Goal: Task Accomplishment & Management: Manage account settings

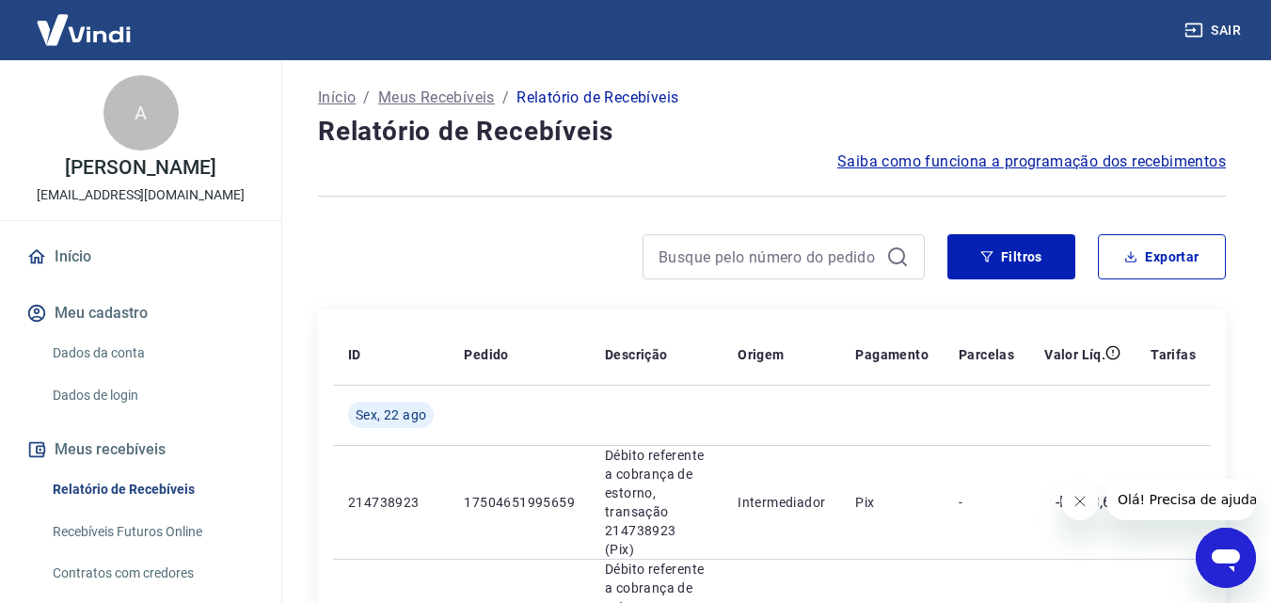
click at [1069, 500] on button "Fechar mensagem da empresa" at bounding box center [1079, 502] width 38 height 38
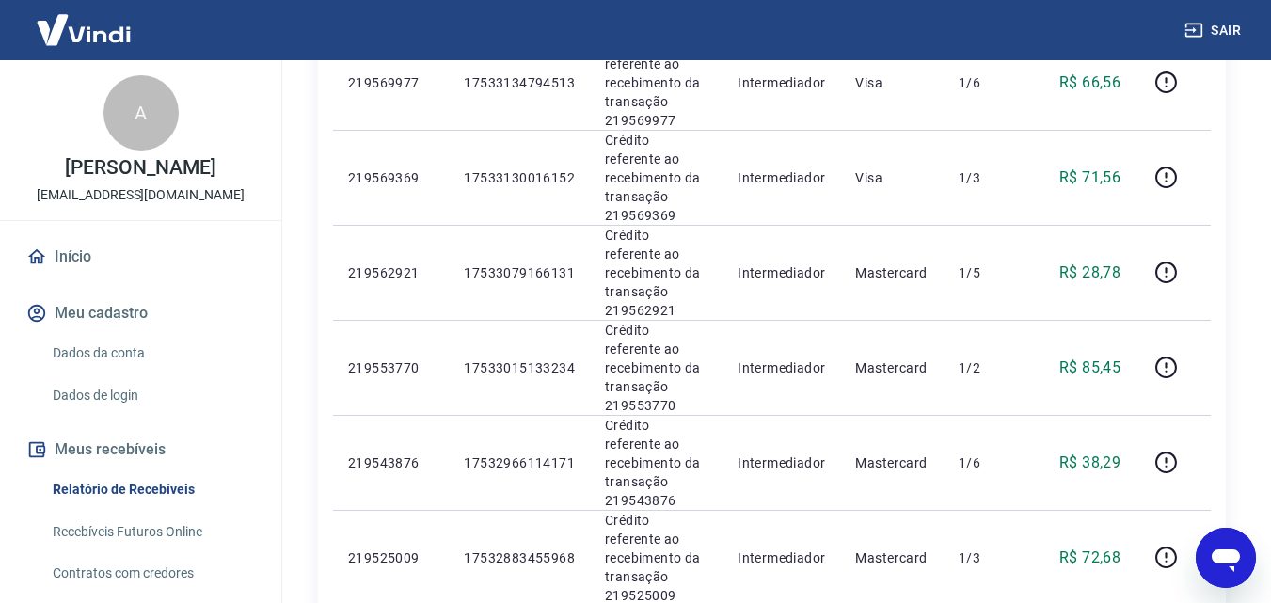
scroll to position [1788, 0]
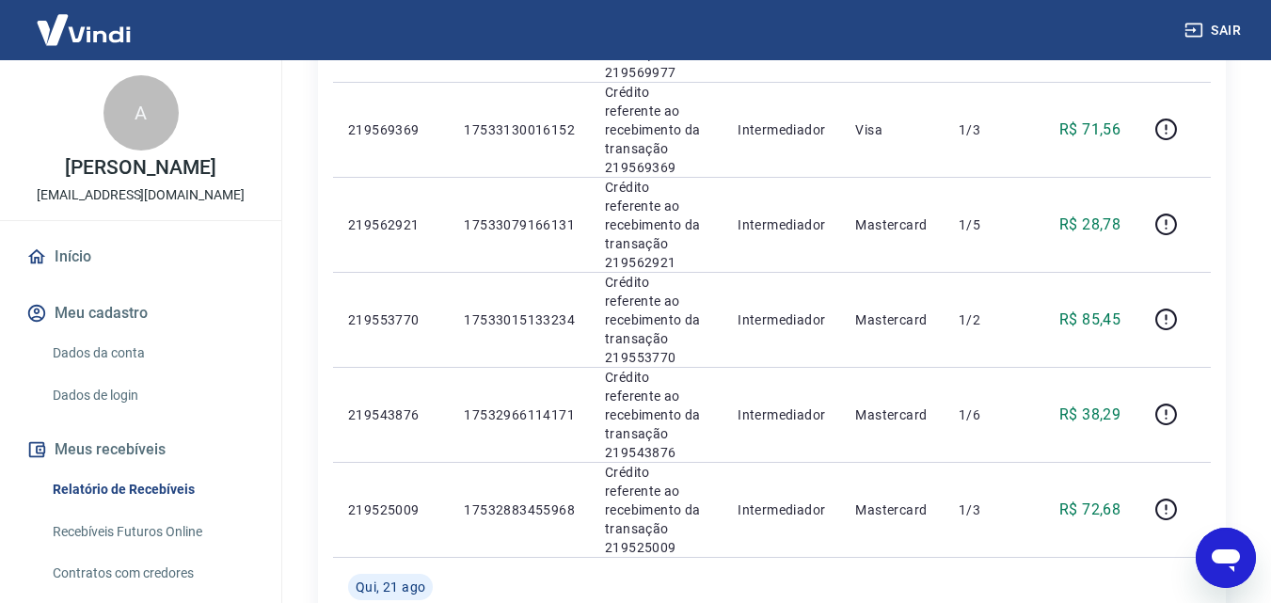
click at [64, 263] on link "Início" at bounding box center [141, 256] width 236 height 41
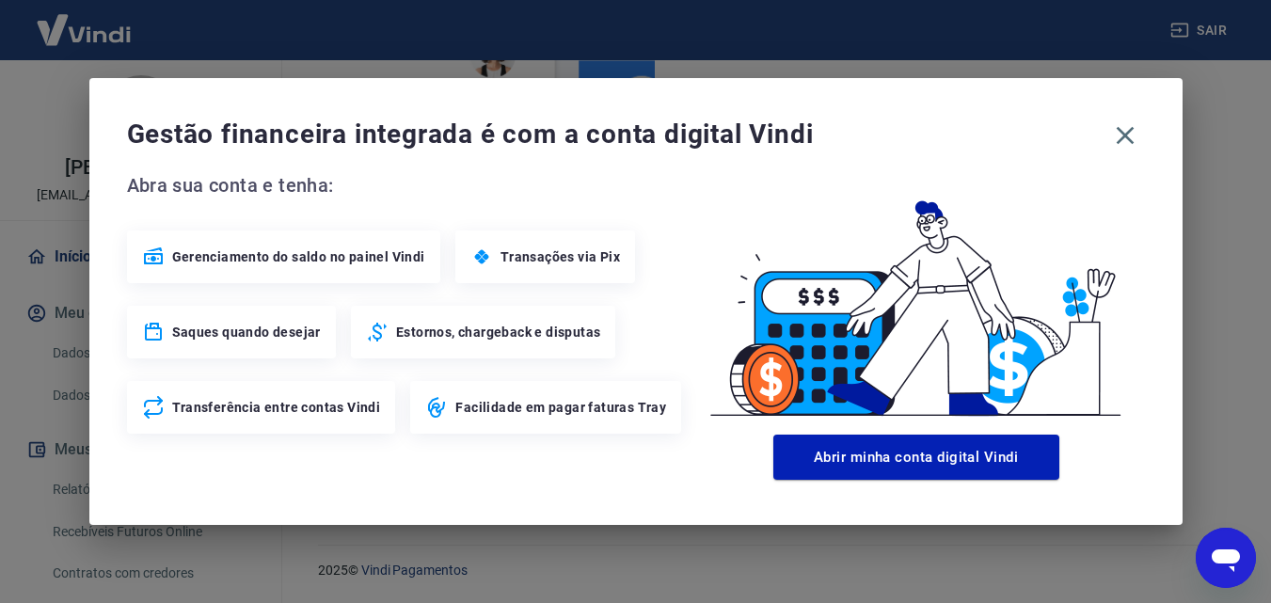
scroll to position [1008, 0]
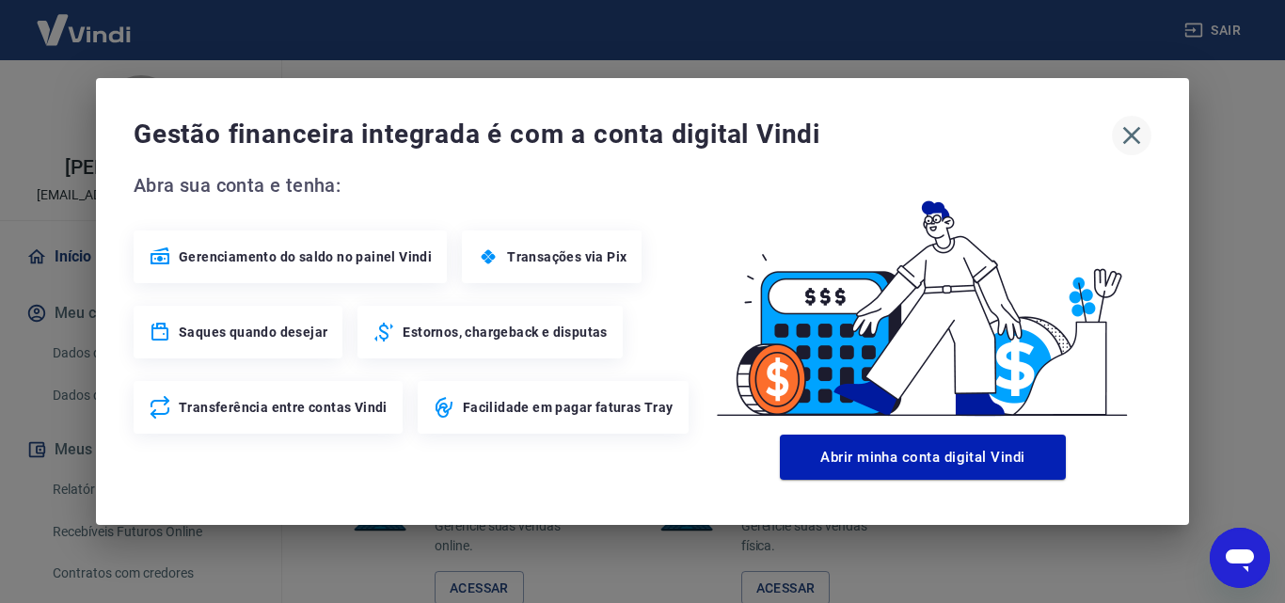
click at [1123, 135] on icon "button" at bounding box center [1132, 135] width 30 height 30
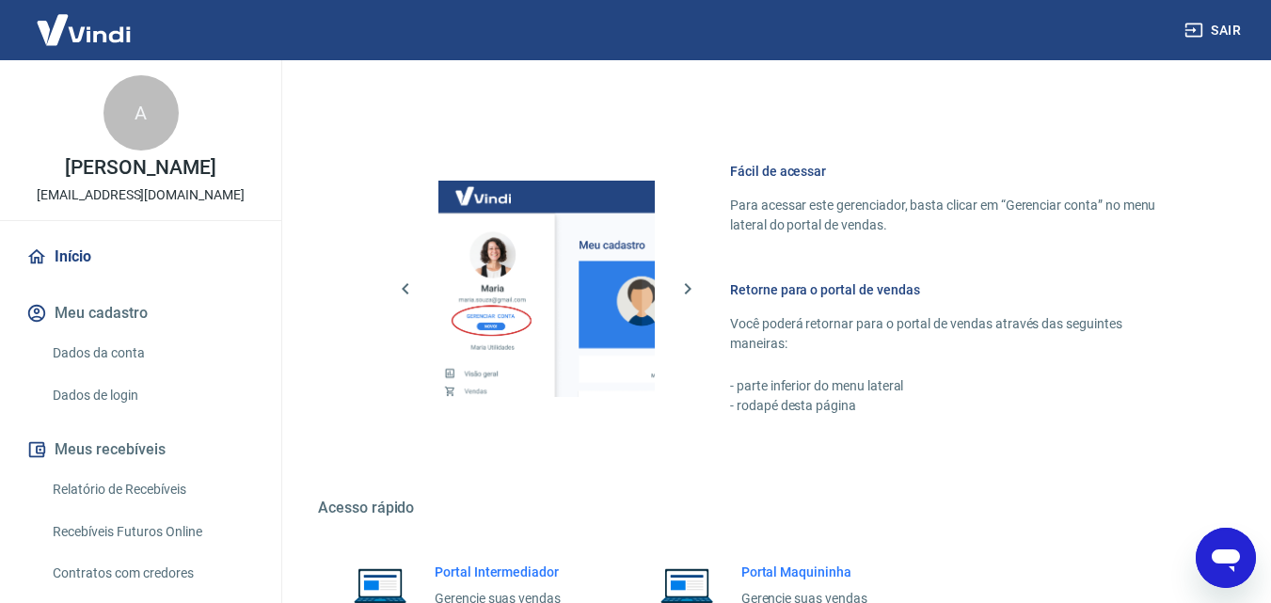
scroll to position [631, 0]
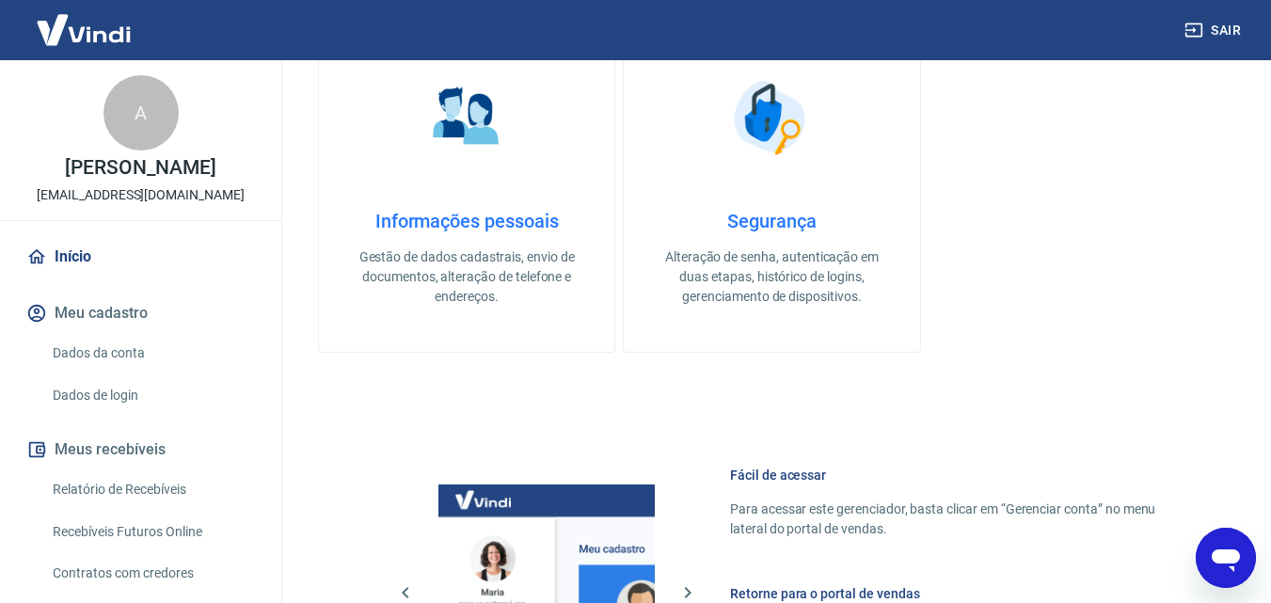
click at [101, 32] on img at bounding box center [84, 29] width 122 height 57
click at [104, 37] on img at bounding box center [84, 29] width 122 height 57
click at [58, 37] on img at bounding box center [84, 29] width 122 height 57
click at [142, 127] on div "A" at bounding box center [140, 112] width 75 height 75
click at [134, 175] on p "[PERSON_NAME]" at bounding box center [140, 168] width 151 height 20
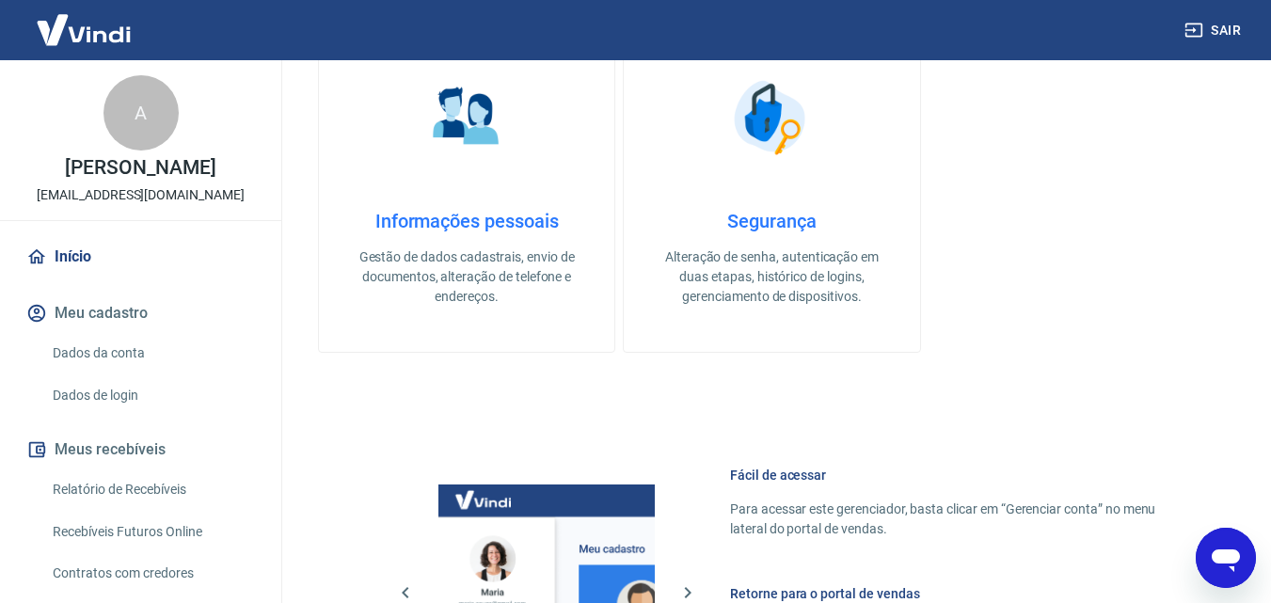
click at [76, 266] on link "Início" at bounding box center [141, 256] width 236 height 41
click at [104, 345] on link "Dados da conta" at bounding box center [152, 353] width 214 height 39
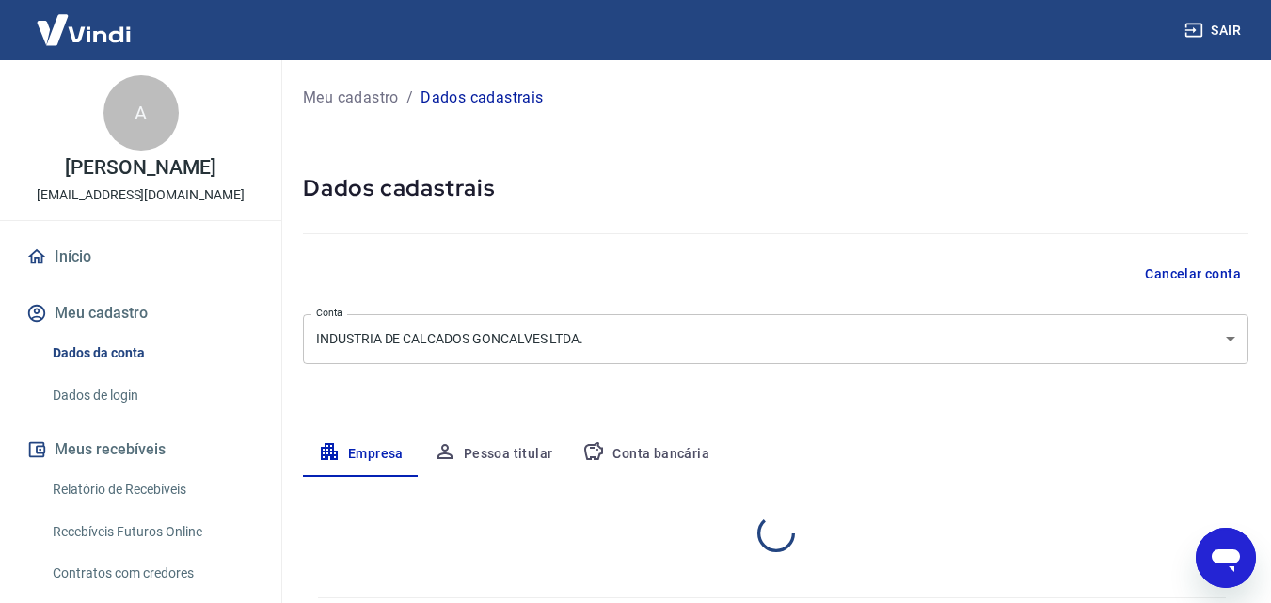
select select "RS"
click at [116, 312] on button "Meu cadastro" at bounding box center [141, 313] width 236 height 41
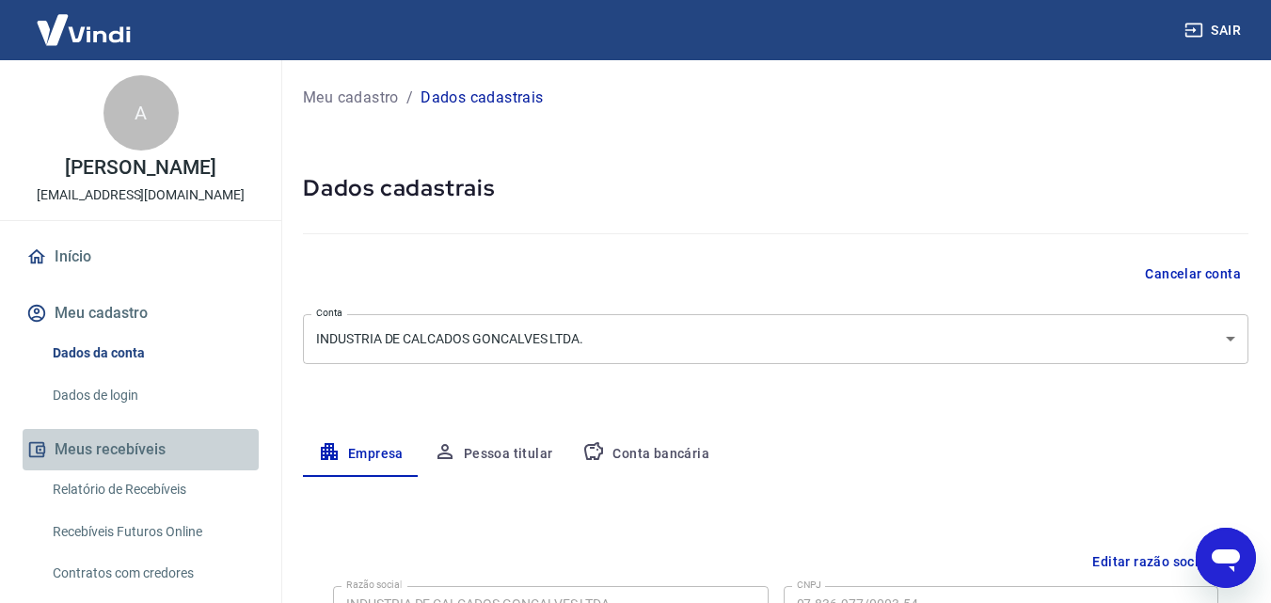
click at [156, 448] on button "Meus recebíveis" at bounding box center [141, 449] width 236 height 41
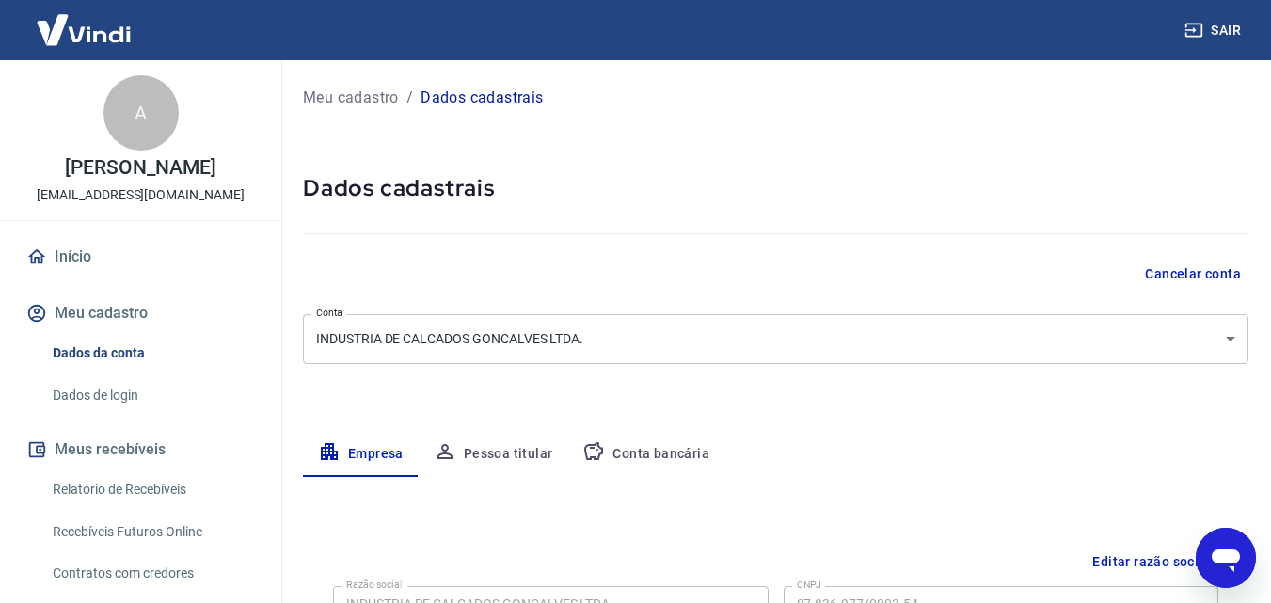
click at [99, 41] on img at bounding box center [84, 29] width 122 height 57
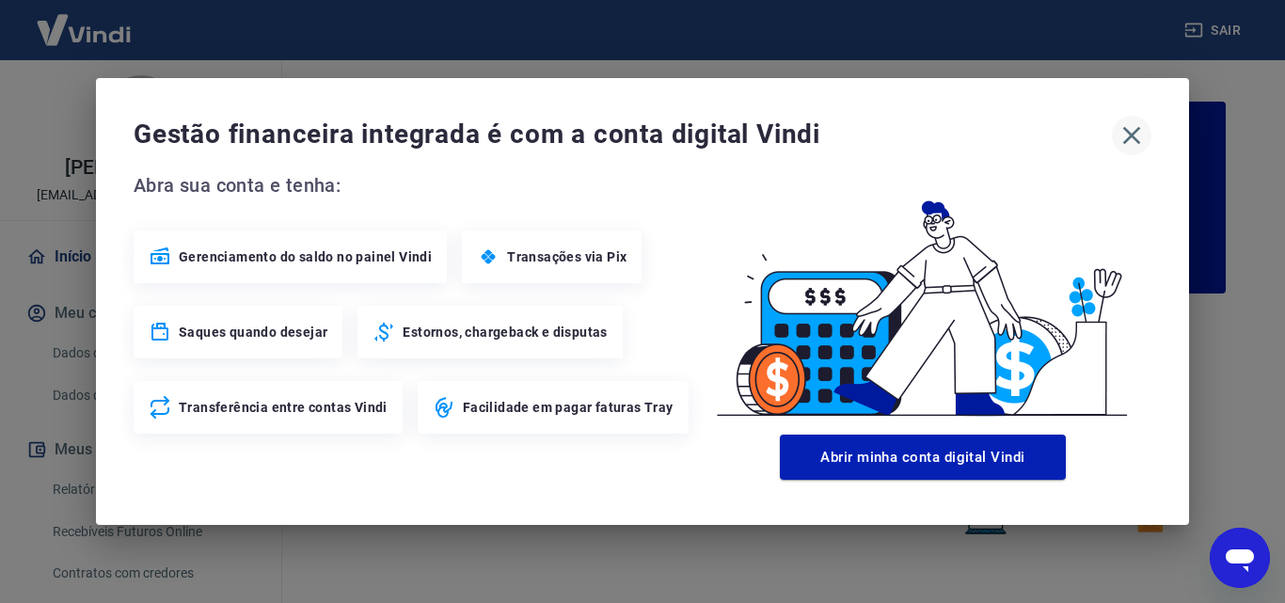
click at [1120, 139] on button "button" at bounding box center [1132, 136] width 40 height 40
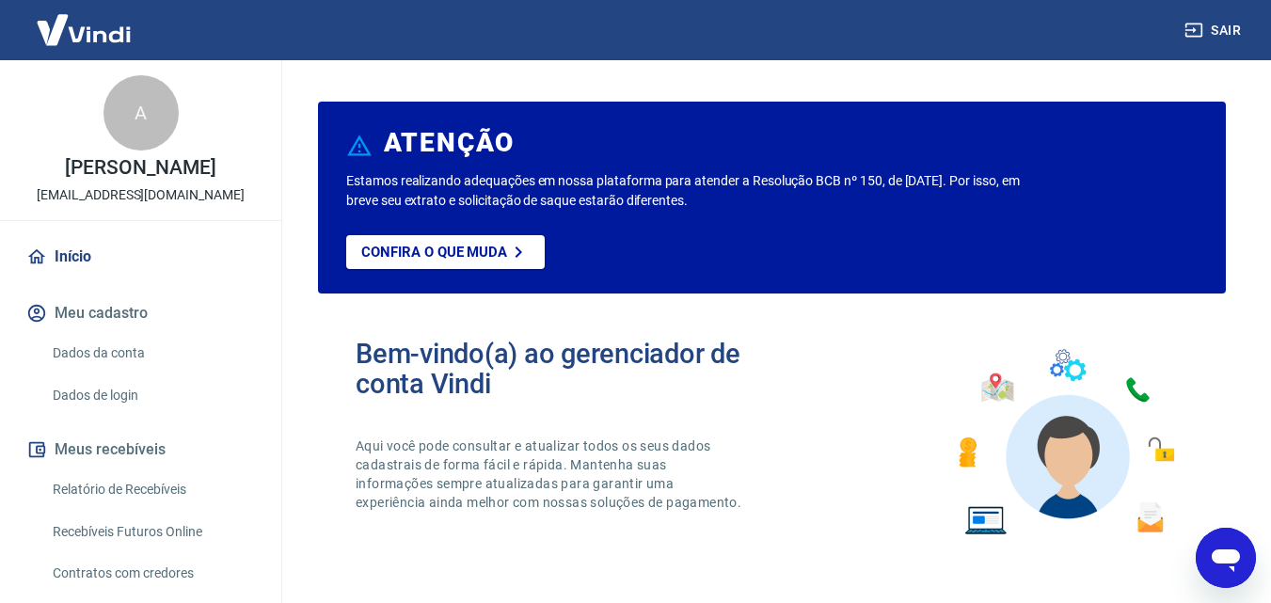
click at [87, 40] on img at bounding box center [84, 29] width 122 height 57
click at [123, 33] on img at bounding box center [84, 29] width 122 height 57
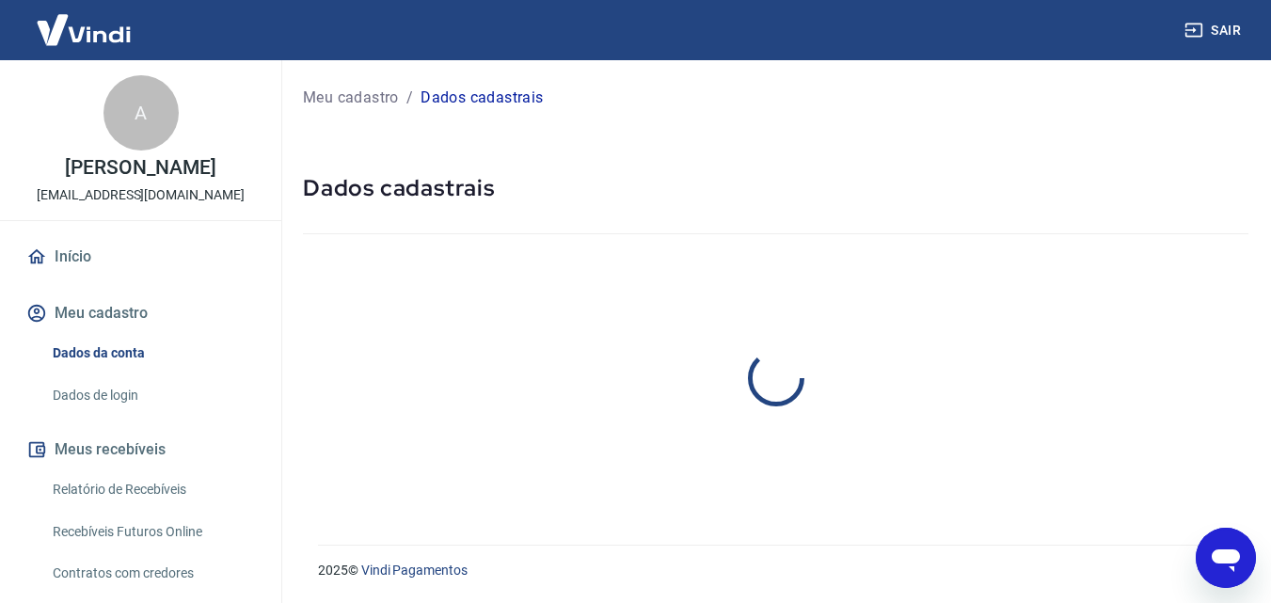
select select "RS"
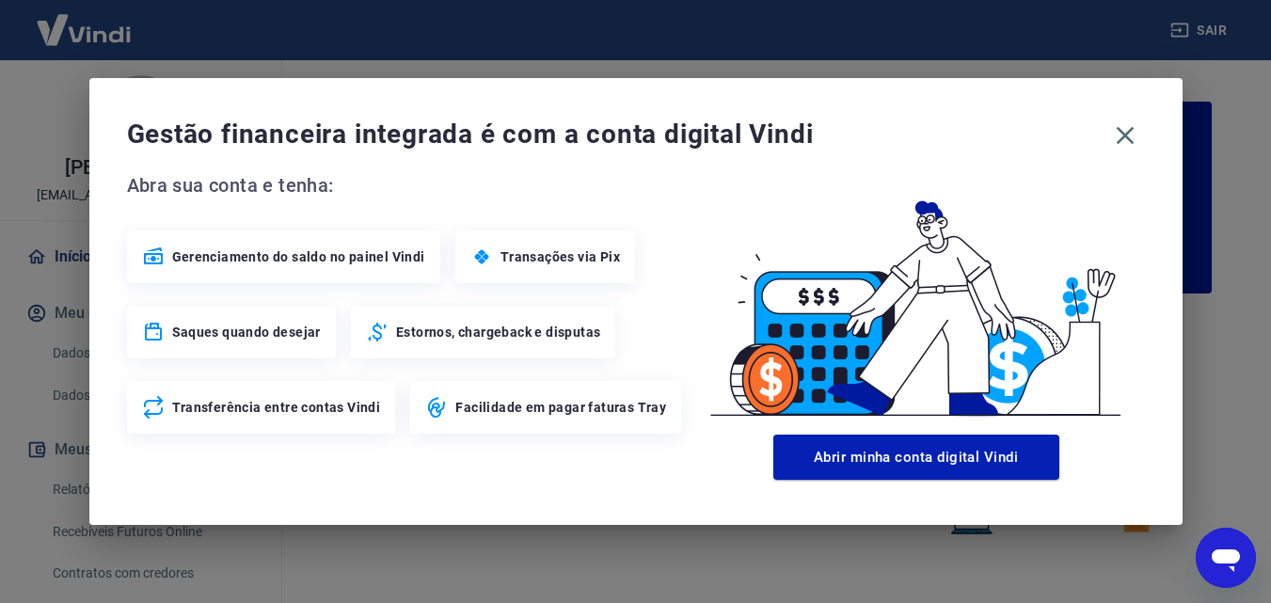
scroll to position [631, 0]
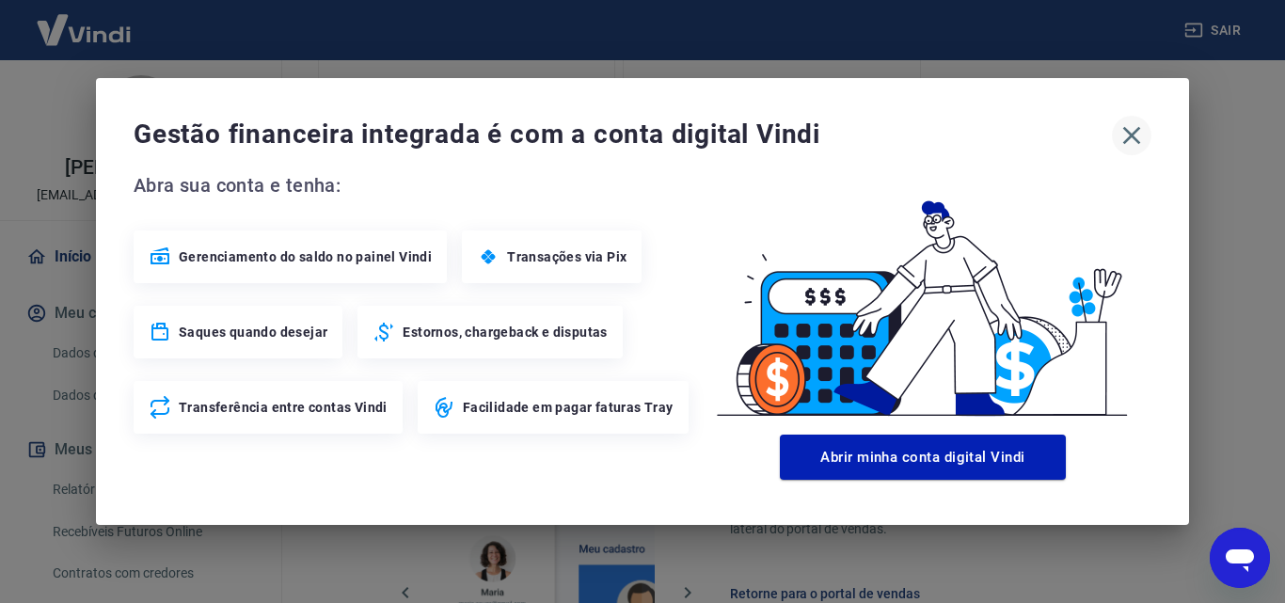
click at [1138, 135] on icon "button" at bounding box center [1132, 135] width 30 height 30
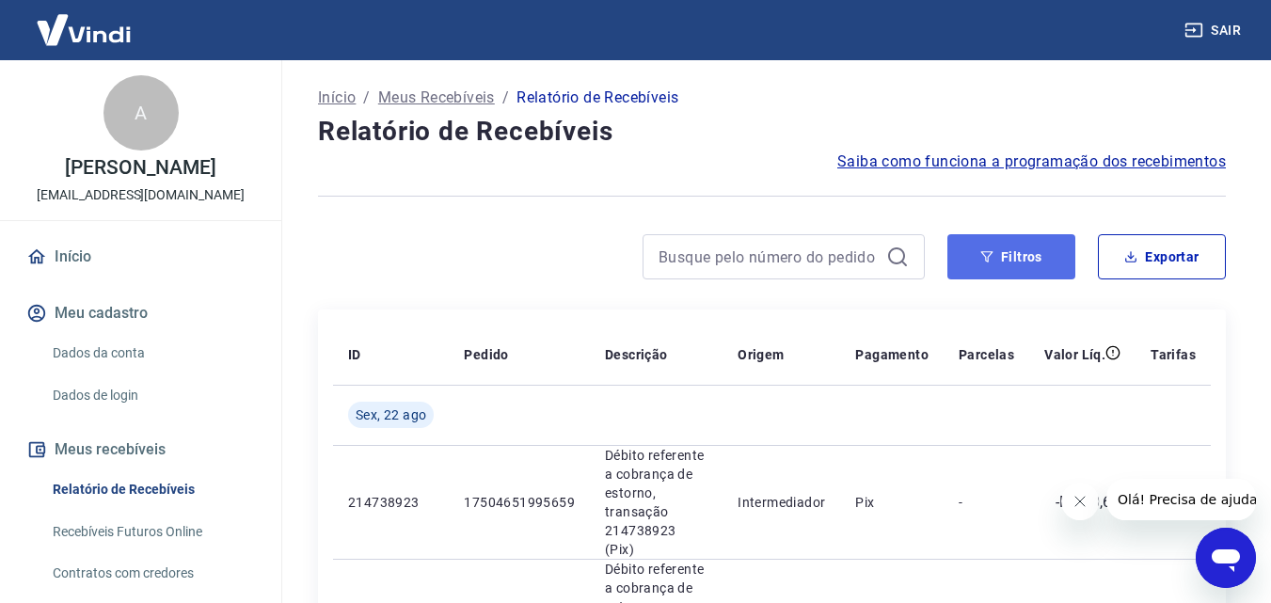
click at [1040, 267] on button "Filtros" at bounding box center [1011, 256] width 128 height 45
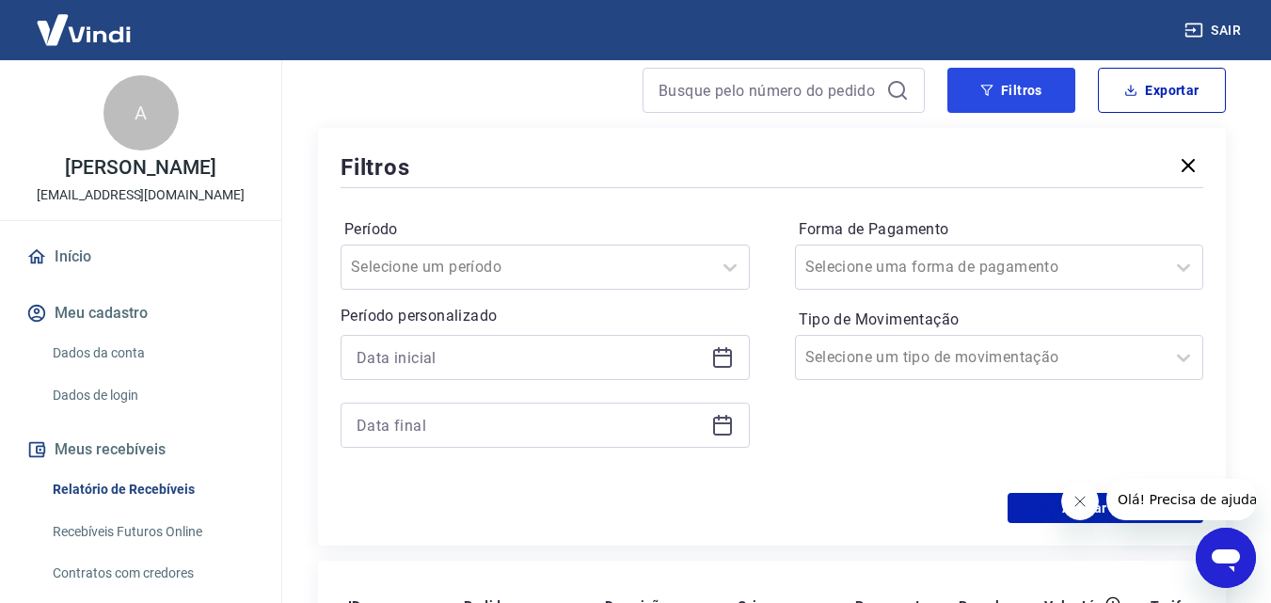
scroll to position [188, 0]
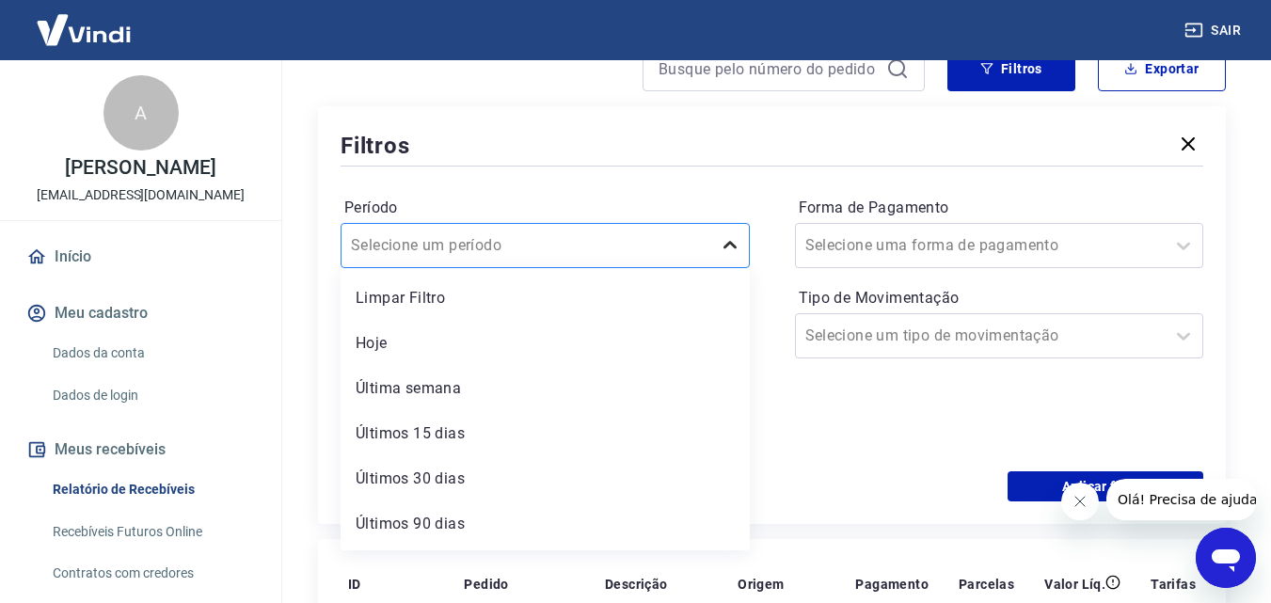
click at [722, 247] on icon at bounding box center [730, 245] width 23 height 23
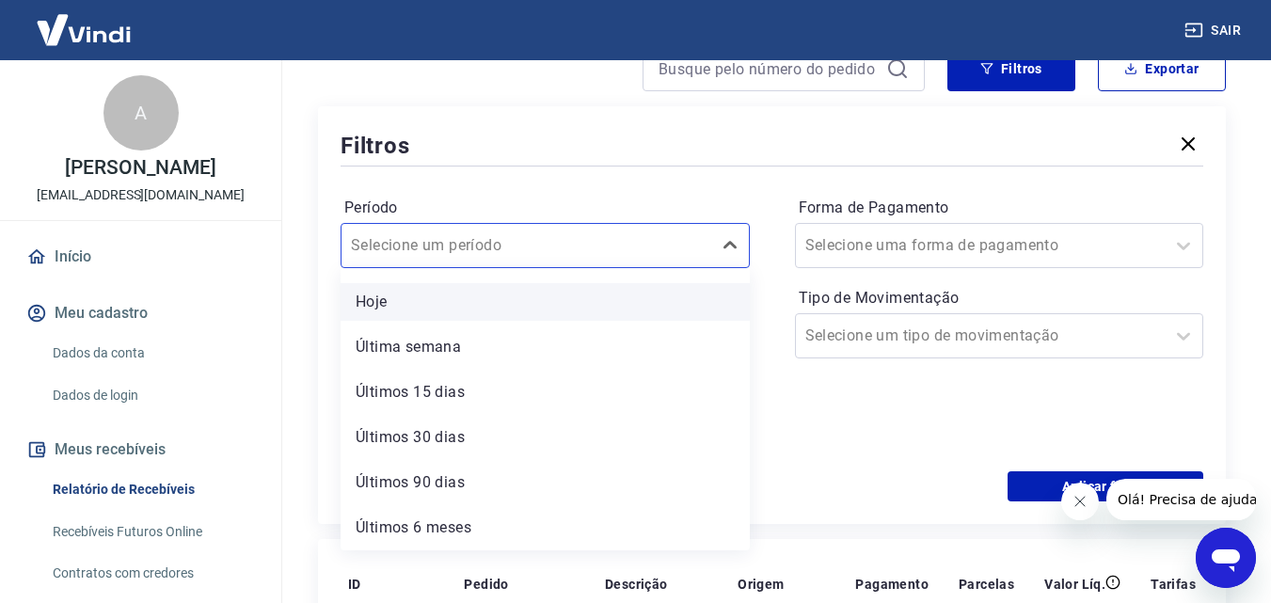
scroll to position [0, 0]
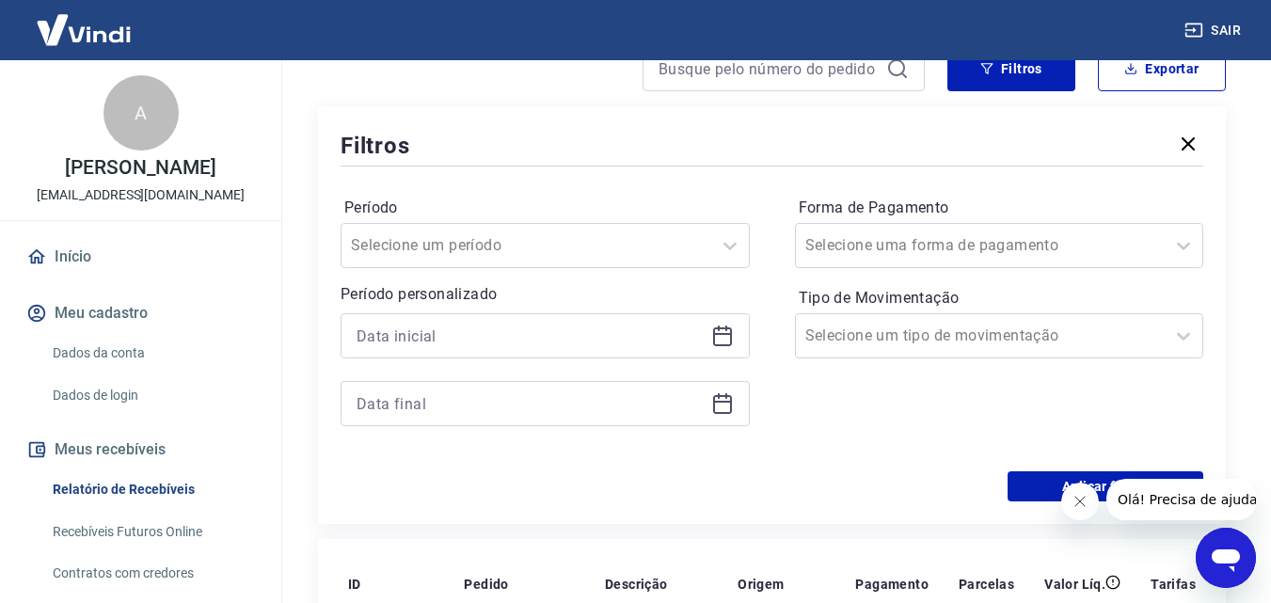
click at [1079, 498] on icon "Fechar mensagem da empresa" at bounding box center [1079, 501] width 15 height 15
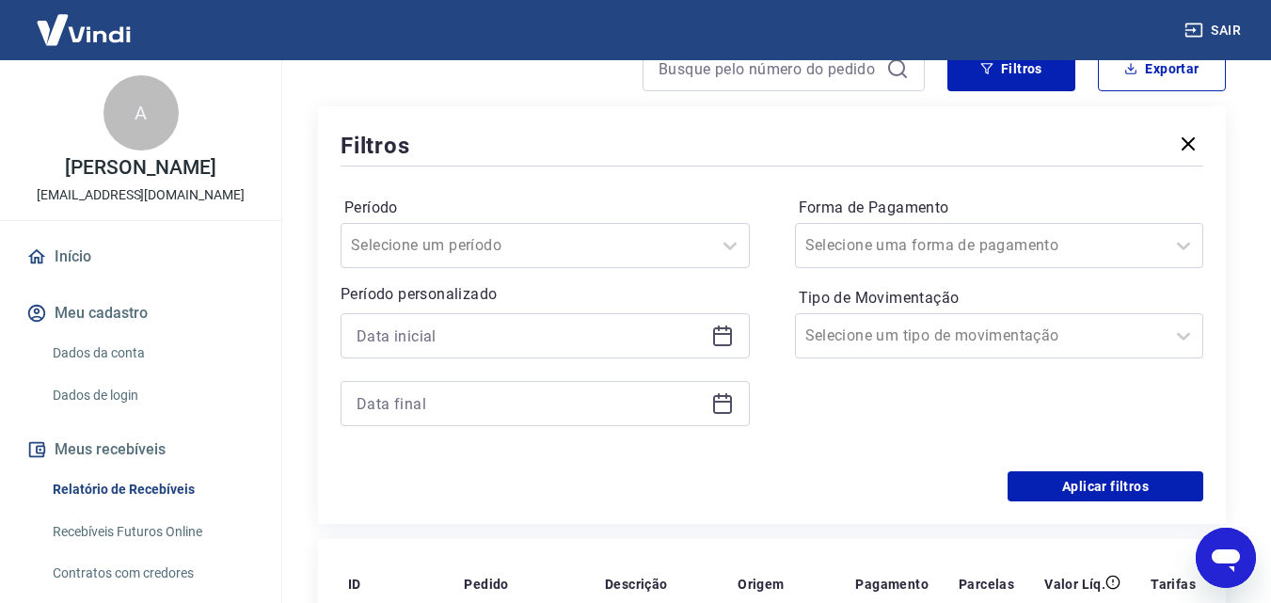
click at [727, 334] on icon at bounding box center [722, 334] width 19 height 2
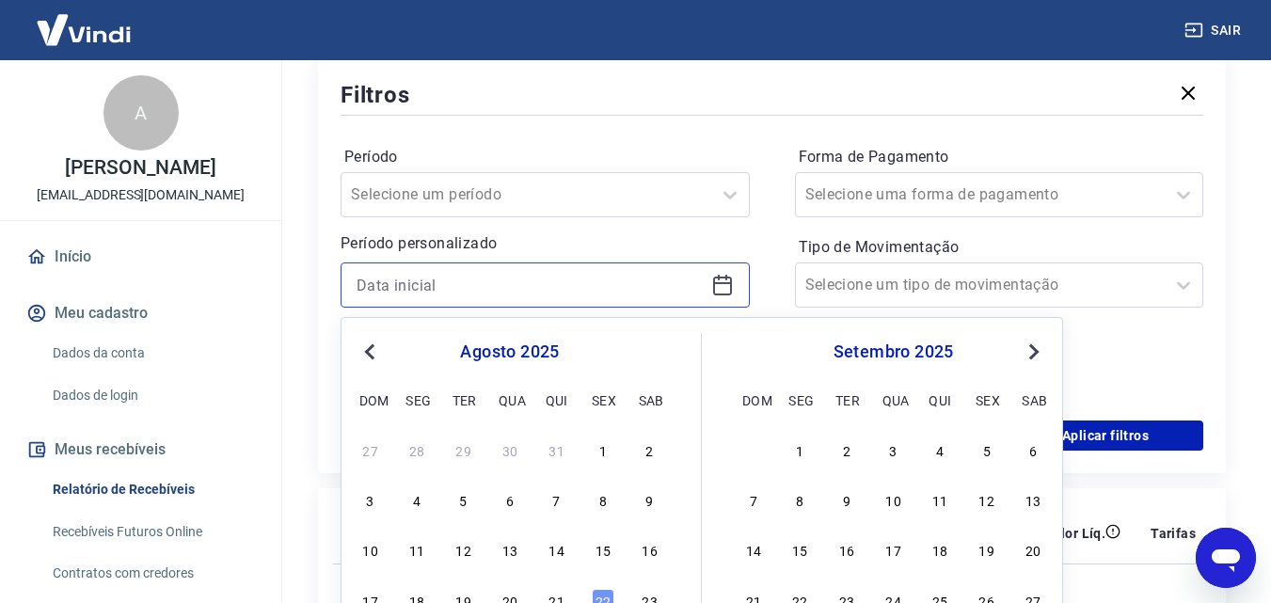
scroll to position [282, 0]
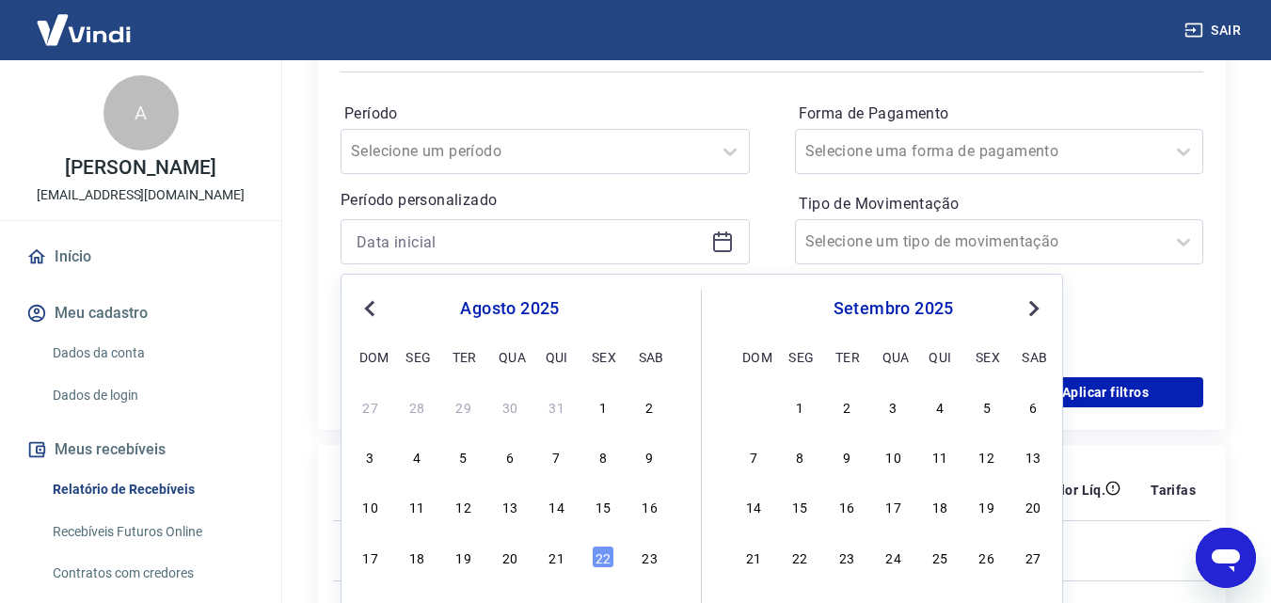
click at [363, 304] on button "Previous Month" at bounding box center [369, 308] width 23 height 23
drag, startPoint x: 456, startPoint y: 408, endPoint x: 479, endPoint y: 302, distance: 108.7
click at [455, 408] on div "1" at bounding box center [464, 406] width 23 height 23
type input "[DATE]"
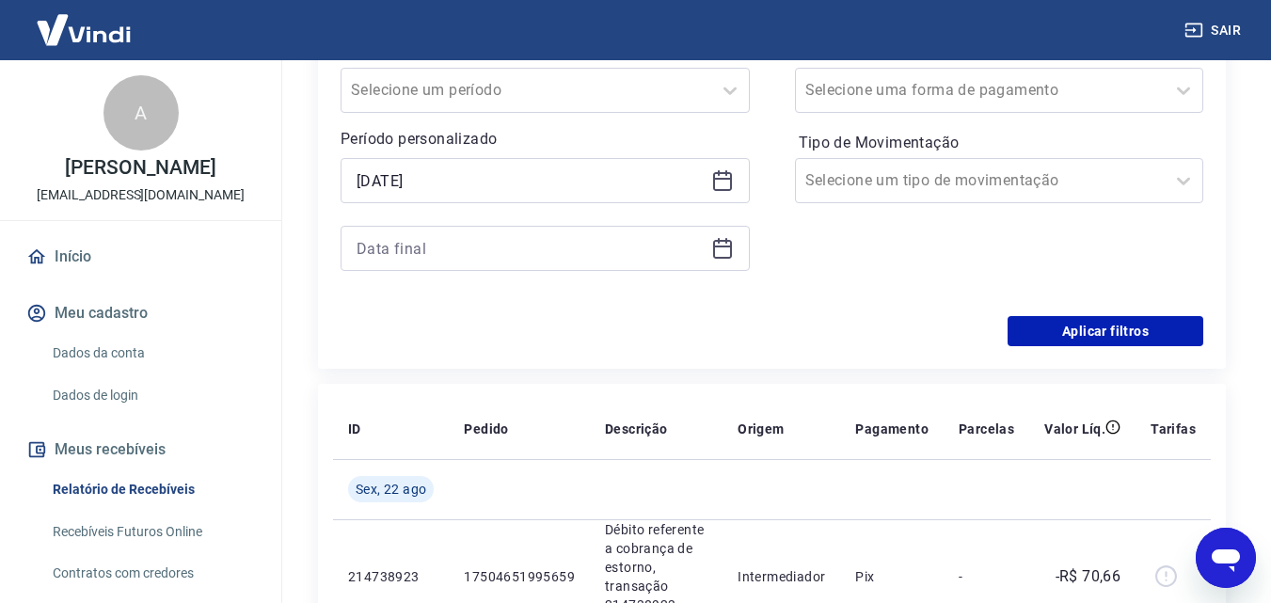
scroll to position [376, 0]
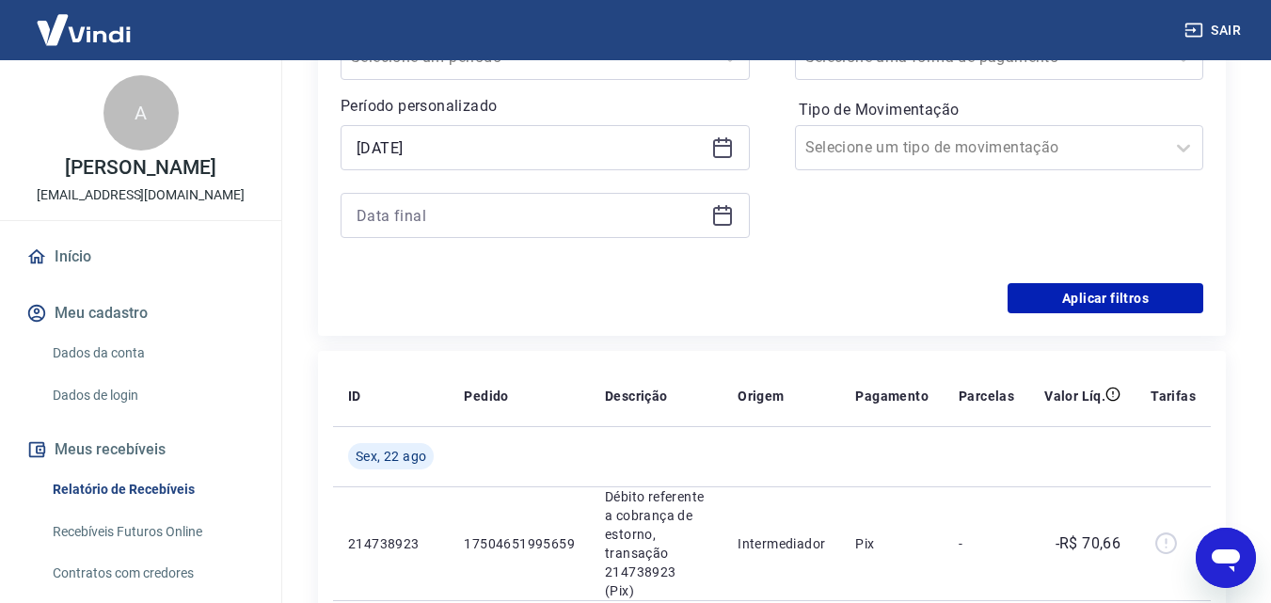
click at [729, 216] on icon at bounding box center [722, 215] width 23 height 23
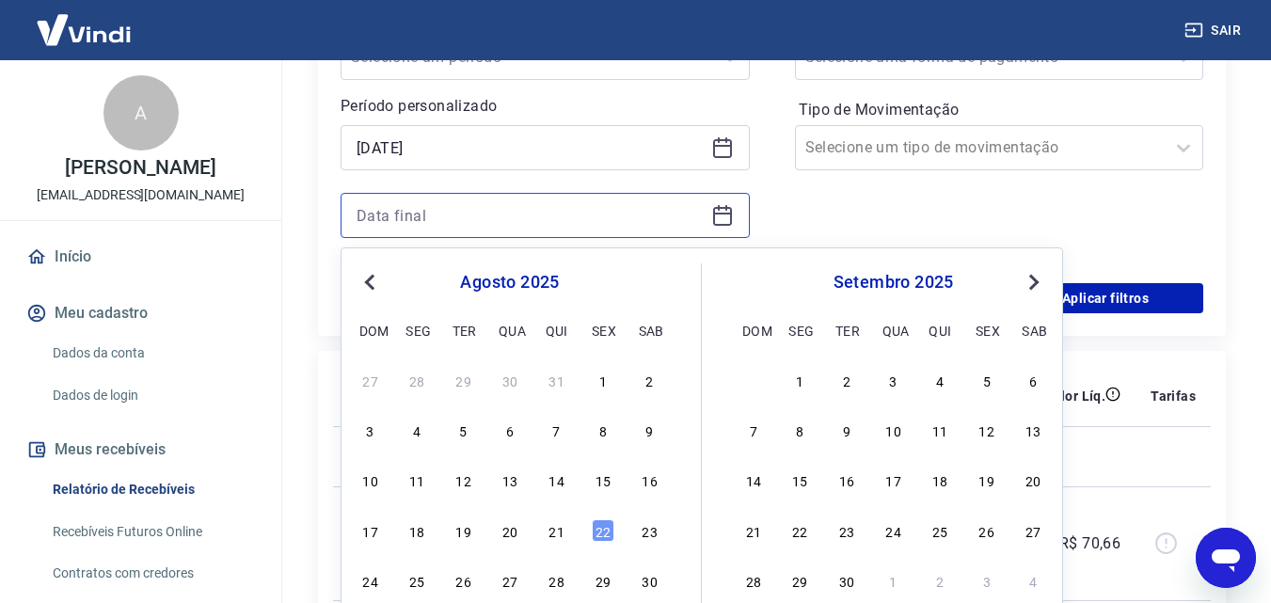
scroll to position [470, 0]
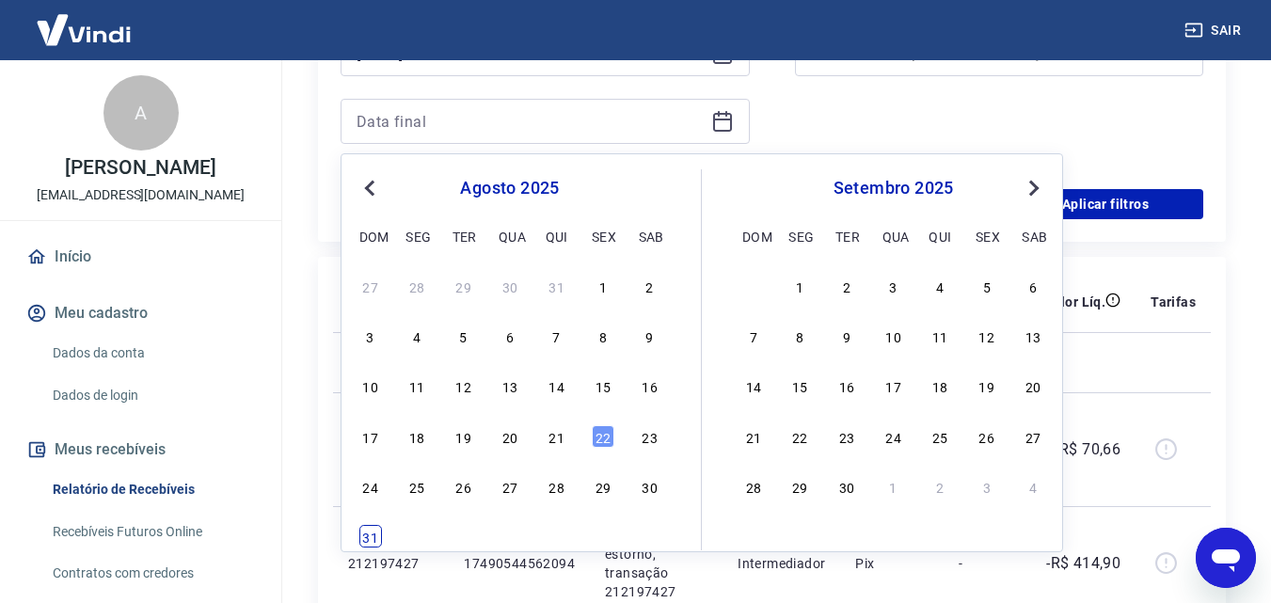
click at [372, 533] on div "31" at bounding box center [370, 536] width 23 height 23
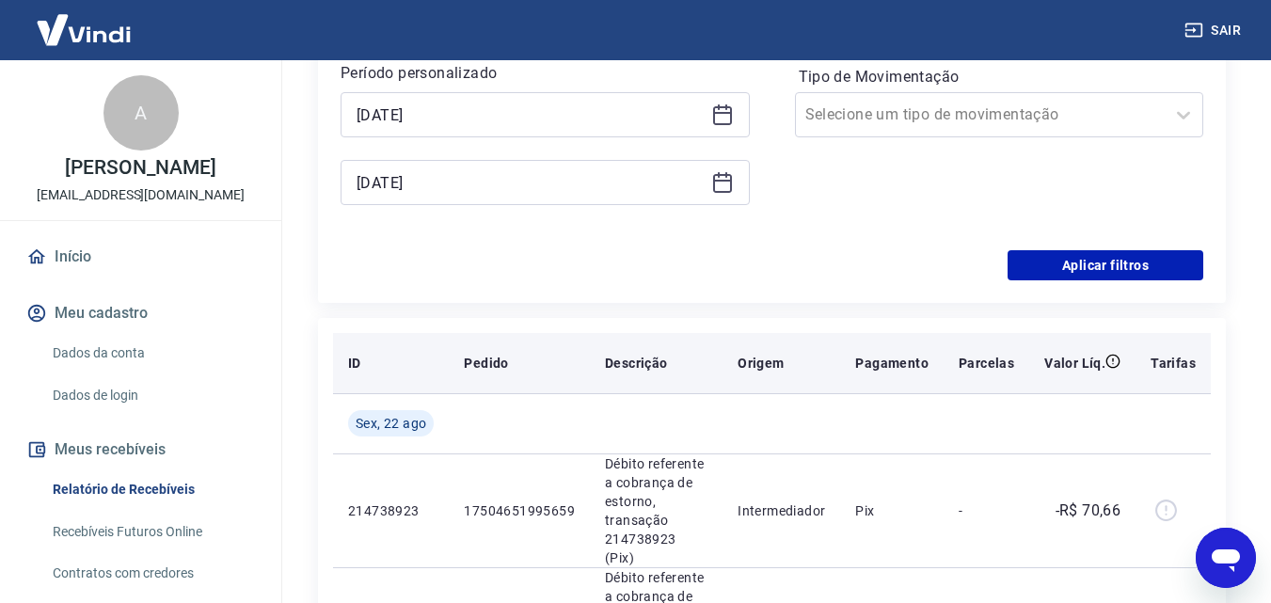
scroll to position [376, 0]
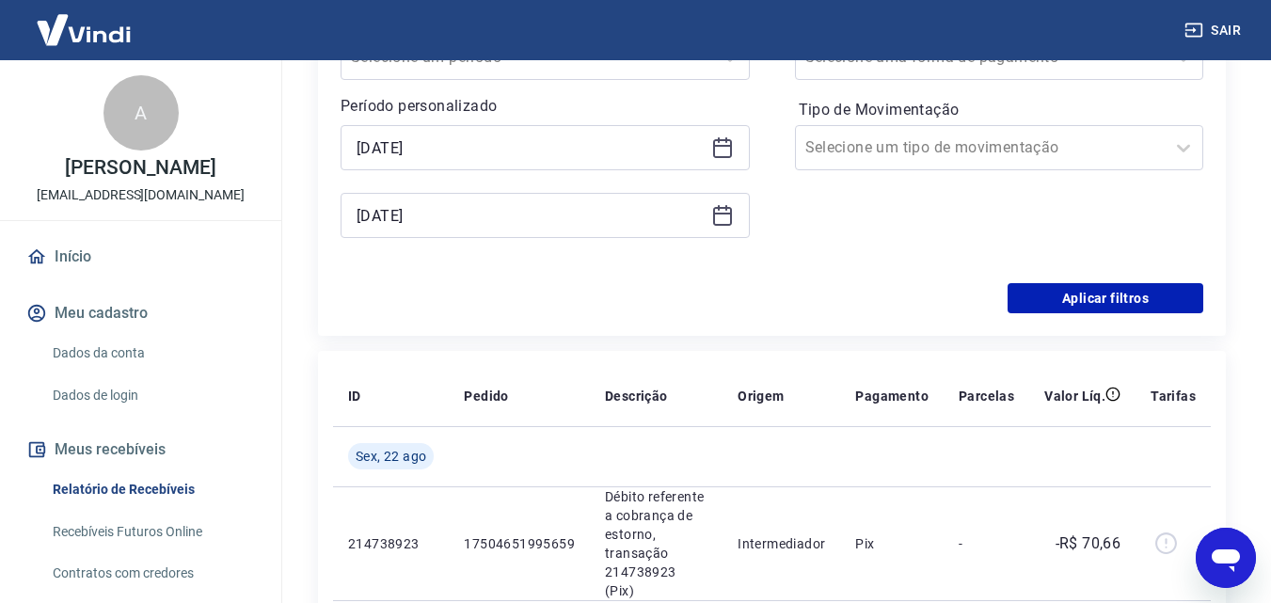
click at [724, 215] on icon at bounding box center [722, 215] width 23 height 23
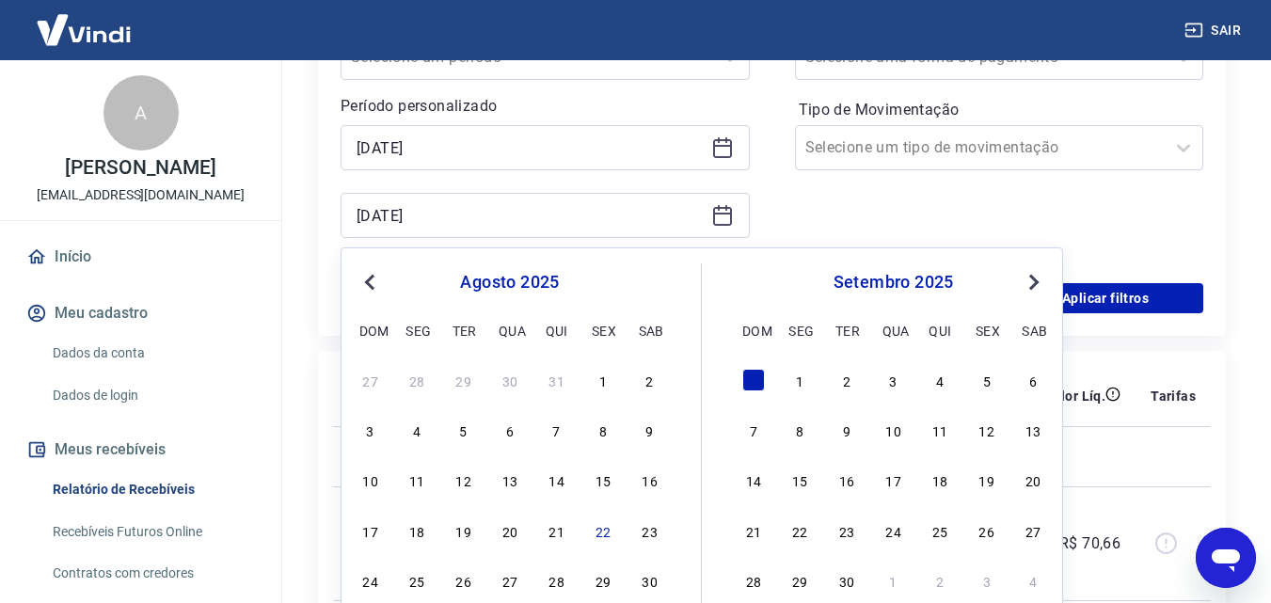
click at [372, 284] on span "Previous Month" at bounding box center [372, 282] width 0 height 22
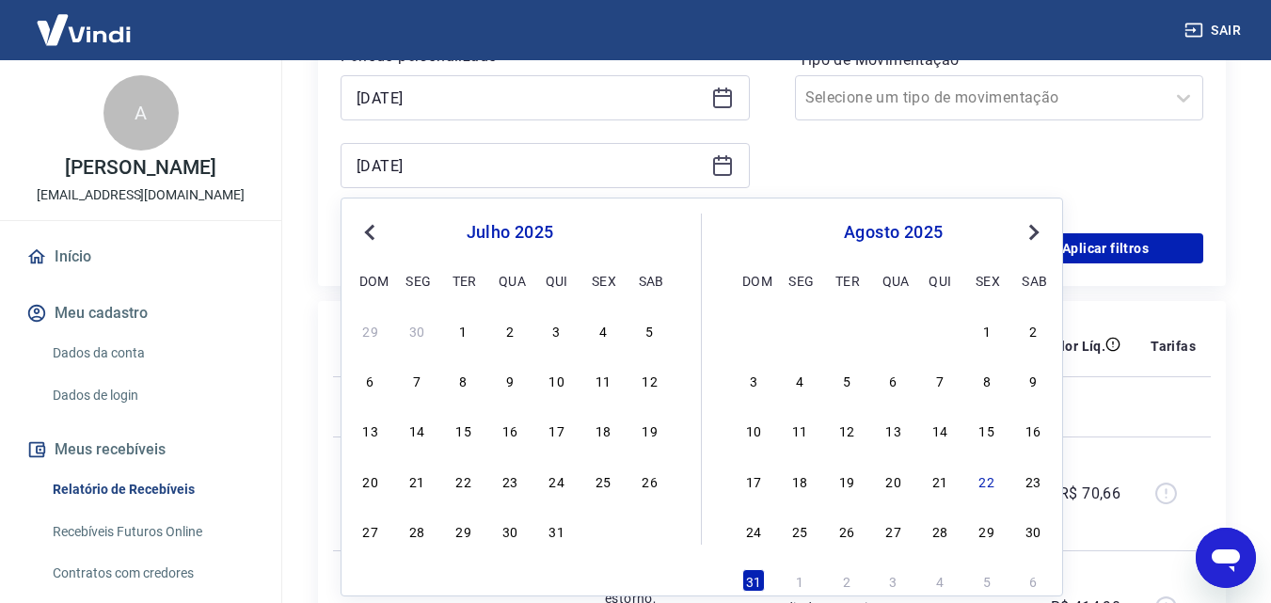
scroll to position [470, 0]
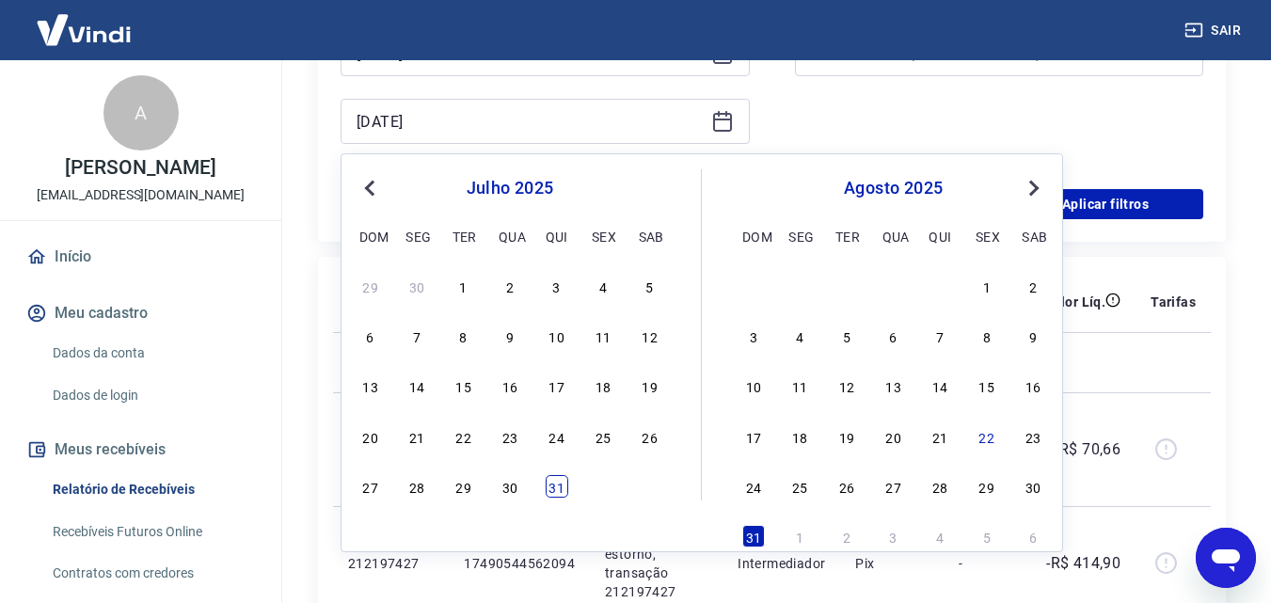
click at [546, 491] on div "31" at bounding box center [557, 486] width 23 height 23
type input "[DATE]"
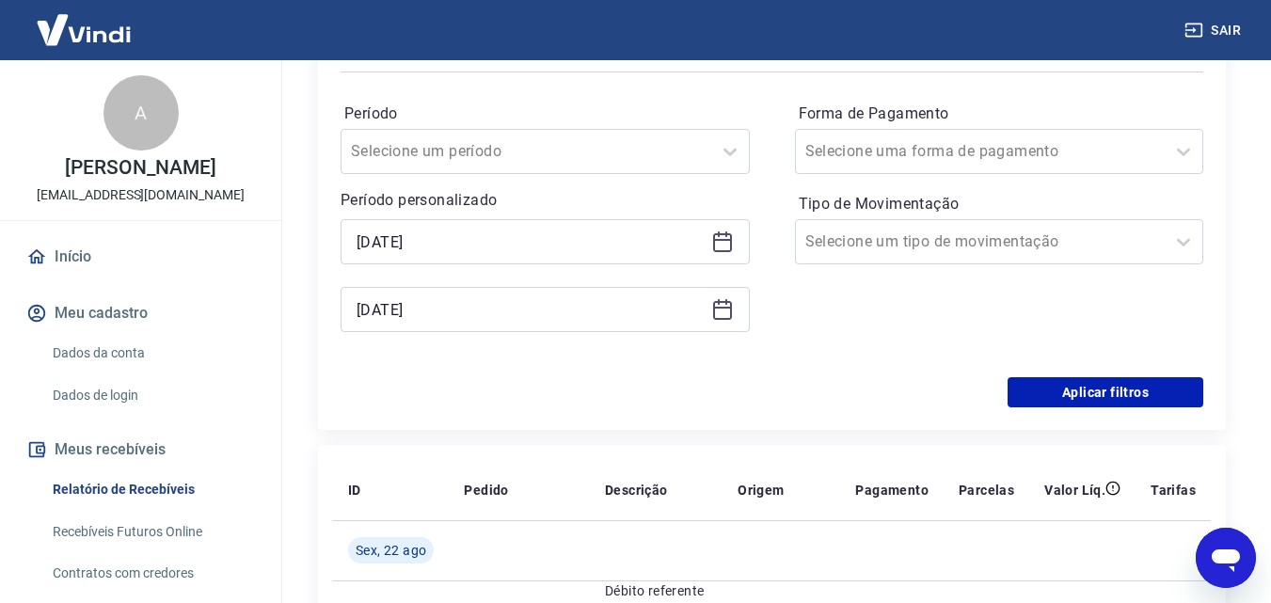
scroll to position [188, 0]
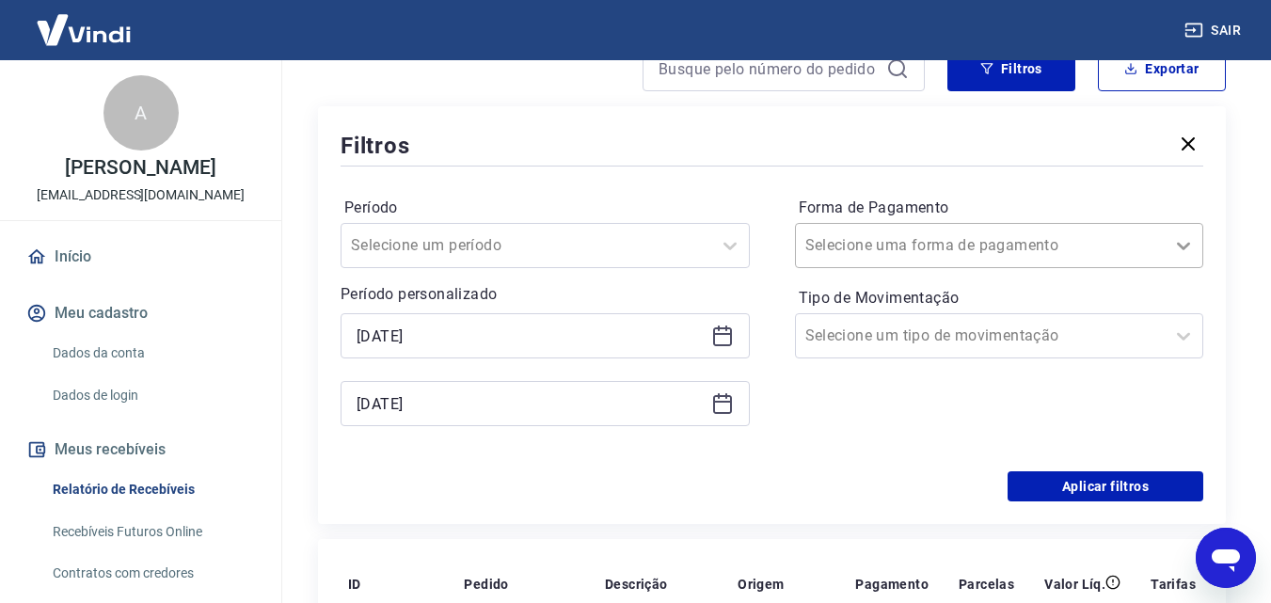
click at [1173, 243] on icon at bounding box center [1183, 245] width 23 height 23
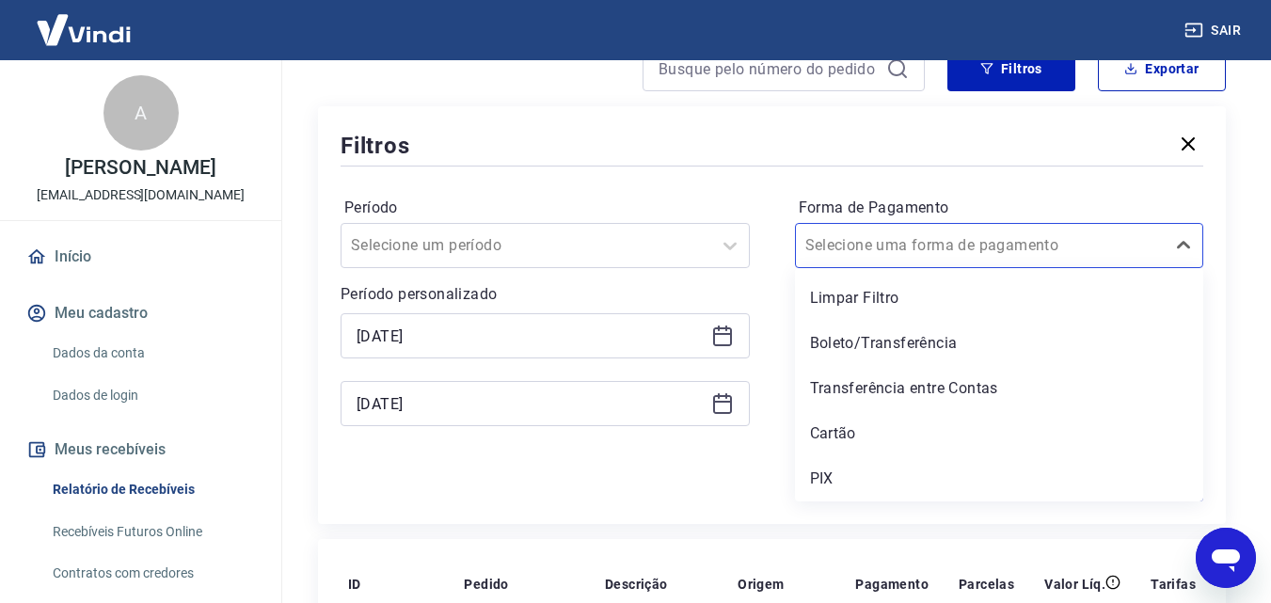
click at [1216, 232] on div "Filtros Período Selecione um período Período personalizado Selected date: [DATE…" at bounding box center [772, 315] width 908 height 418
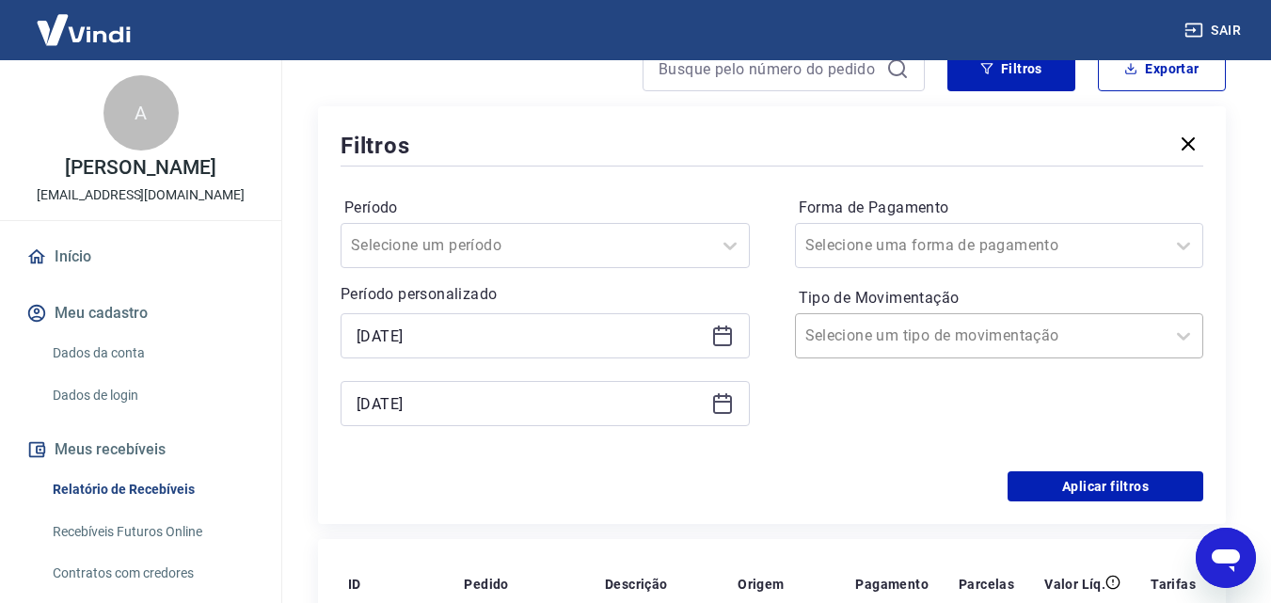
click at [1157, 330] on div "Selecione um tipo de movimentação" at bounding box center [981, 336] width 370 height 34
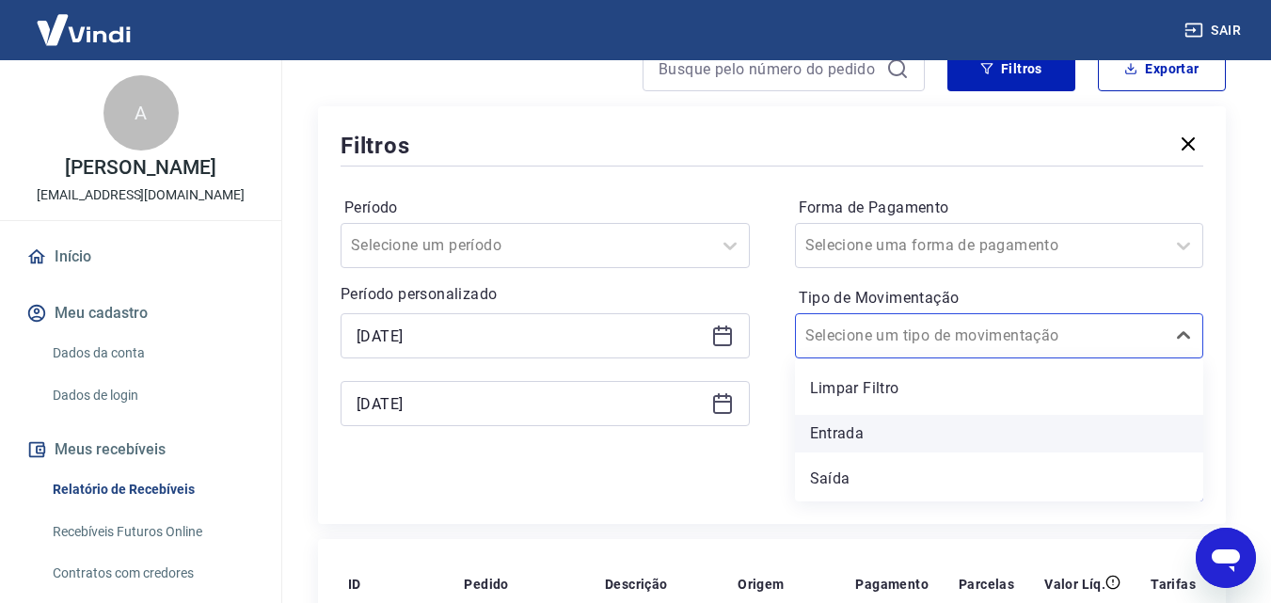
click at [819, 438] on div "Entrada" at bounding box center [999, 434] width 409 height 38
click at [819, 438] on div "Forma de Pagamento Selecione uma forma de pagamento Tipo de Movimentação option…" at bounding box center [999, 321] width 409 height 256
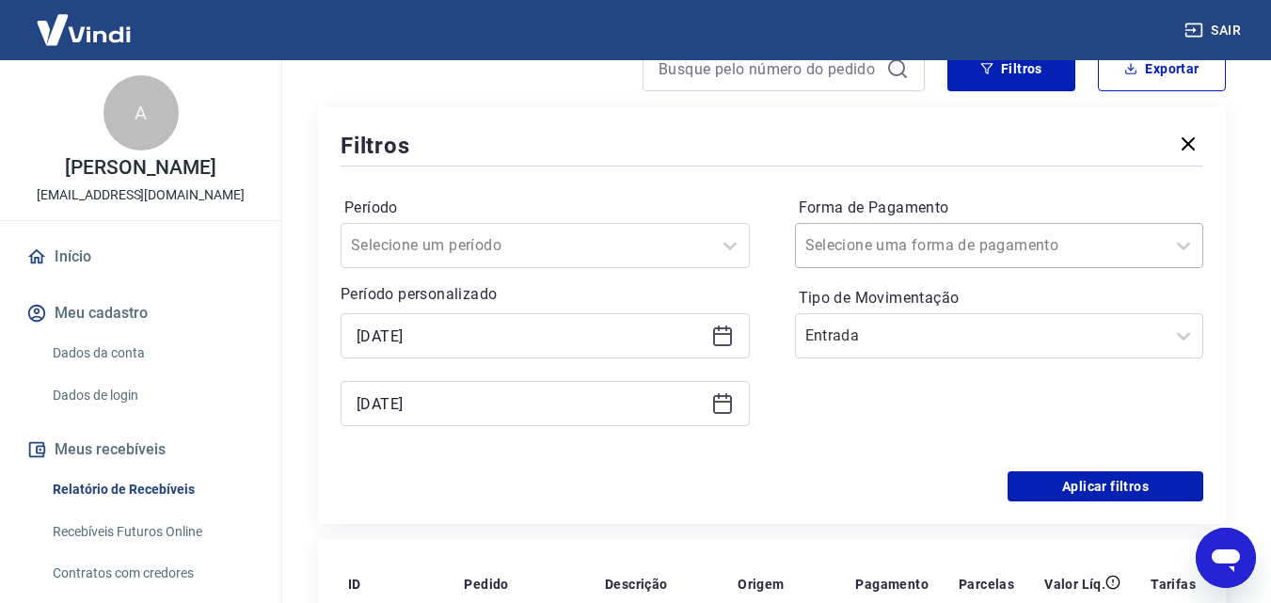
click at [897, 253] on input "Forma de Pagamento" at bounding box center [900, 245] width 190 height 23
click at [791, 189] on div "Período Selecione um período Período personalizado Selected date: [DATE] [DATE]…" at bounding box center [772, 320] width 863 height 301
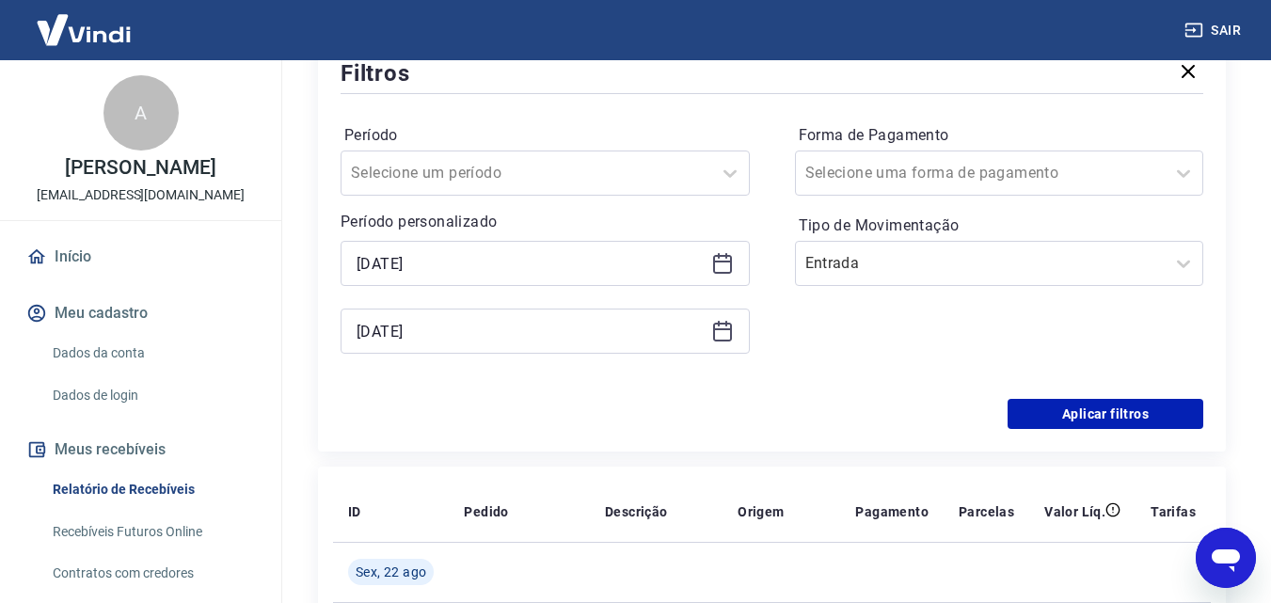
scroll to position [470, 0]
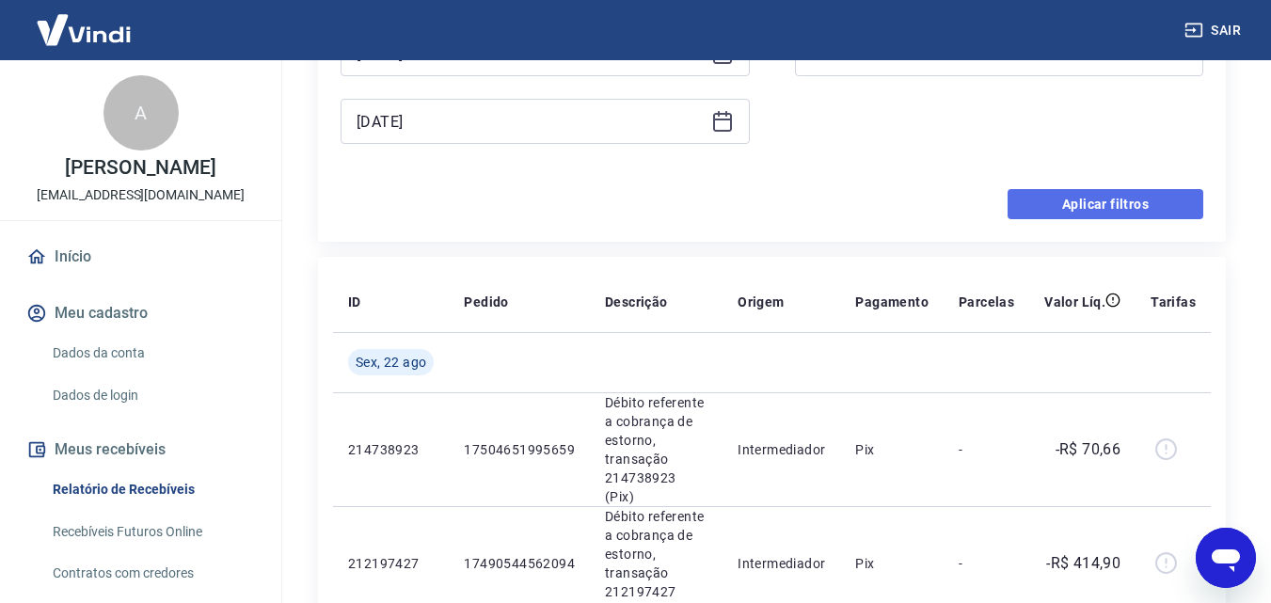
click at [1025, 200] on button "Aplicar filtros" at bounding box center [1106, 204] width 196 height 30
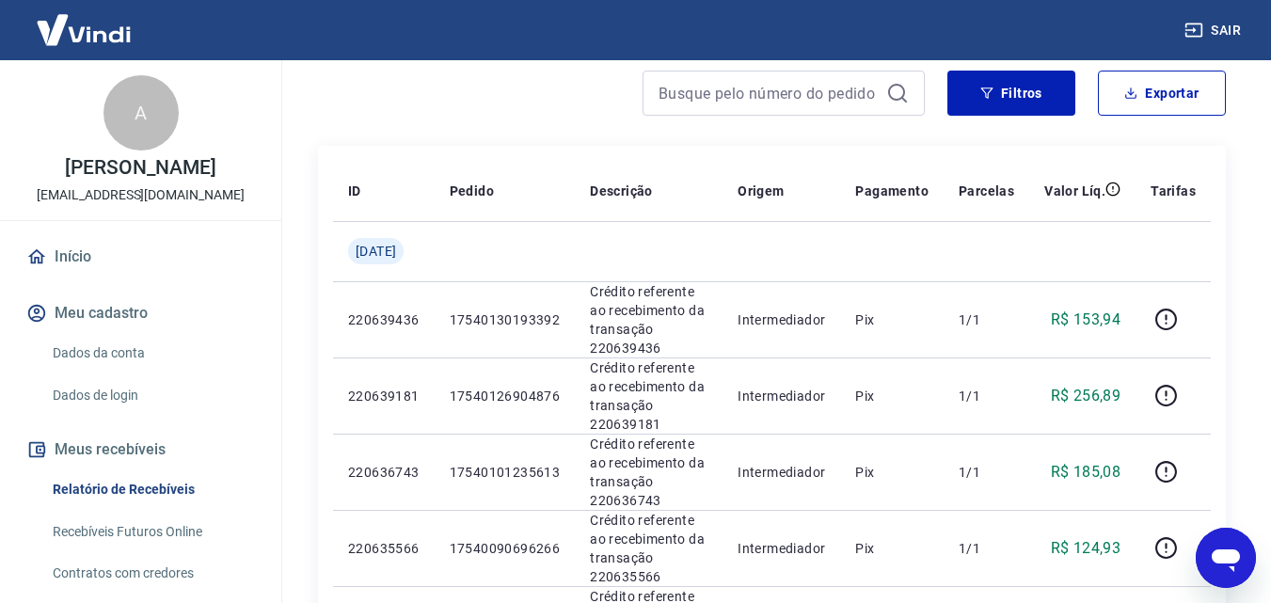
scroll to position [76, 0]
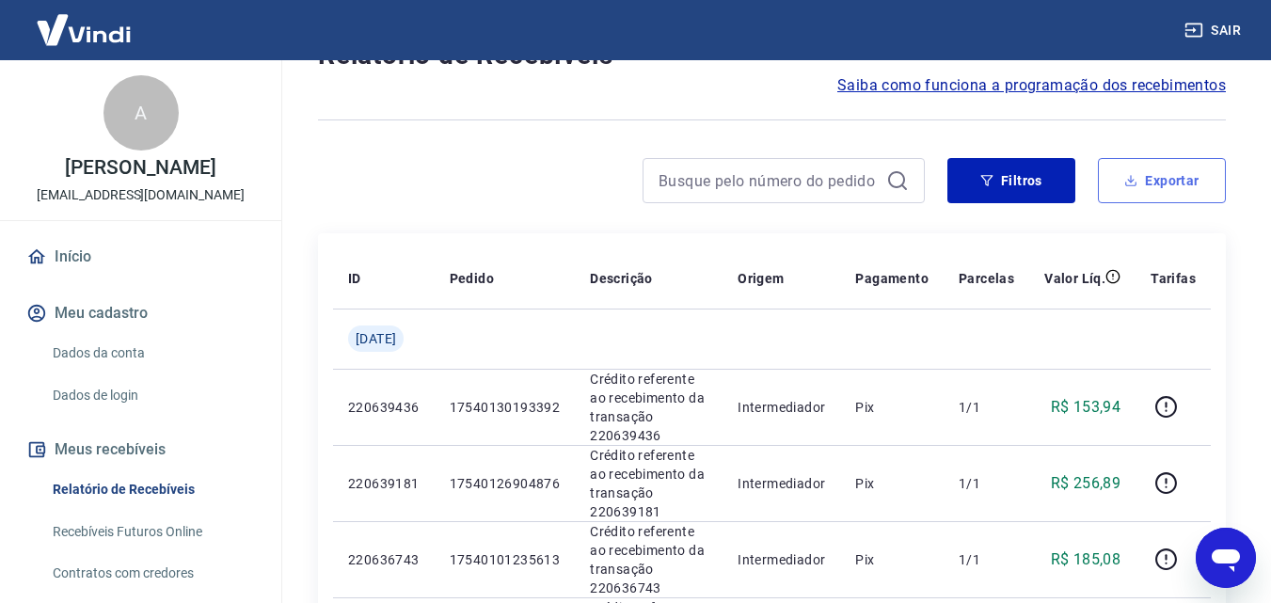
click at [1210, 178] on button "Exportar" at bounding box center [1162, 180] width 128 height 45
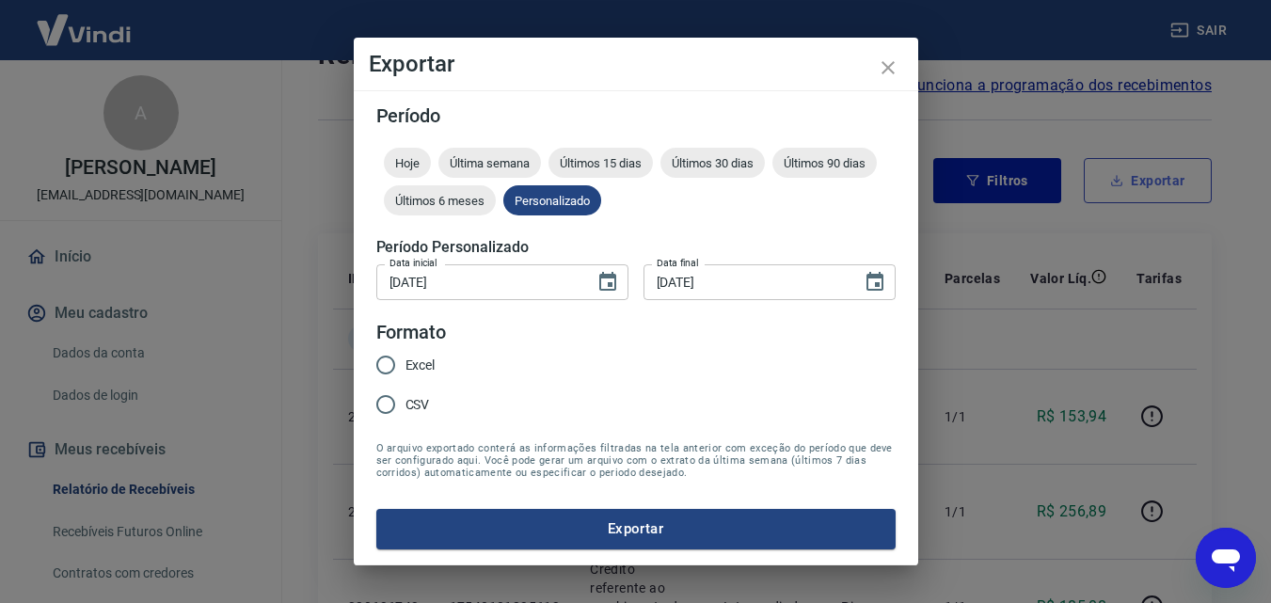
type input "[DATE]"
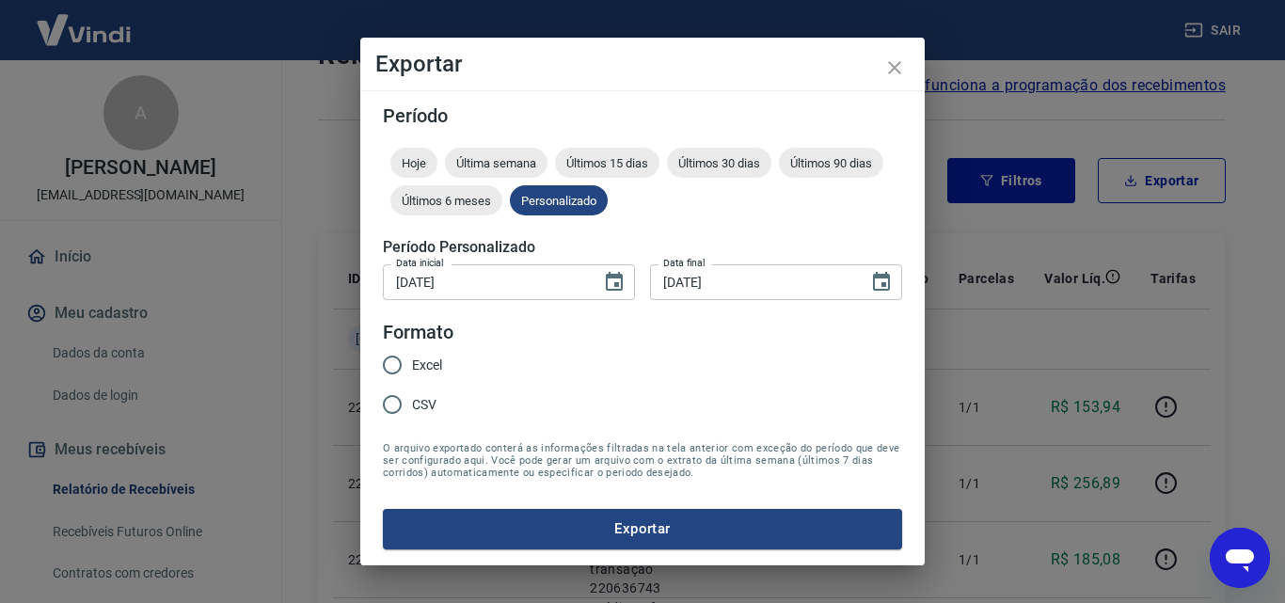
click at [393, 361] on input "Excel" at bounding box center [393, 365] width 40 height 40
radio input "true"
click at [657, 524] on button "Exportar" at bounding box center [642, 529] width 519 height 40
click at [618, 524] on button "Exportar" at bounding box center [642, 529] width 519 height 40
click at [896, 63] on icon "close" at bounding box center [894, 67] width 23 height 23
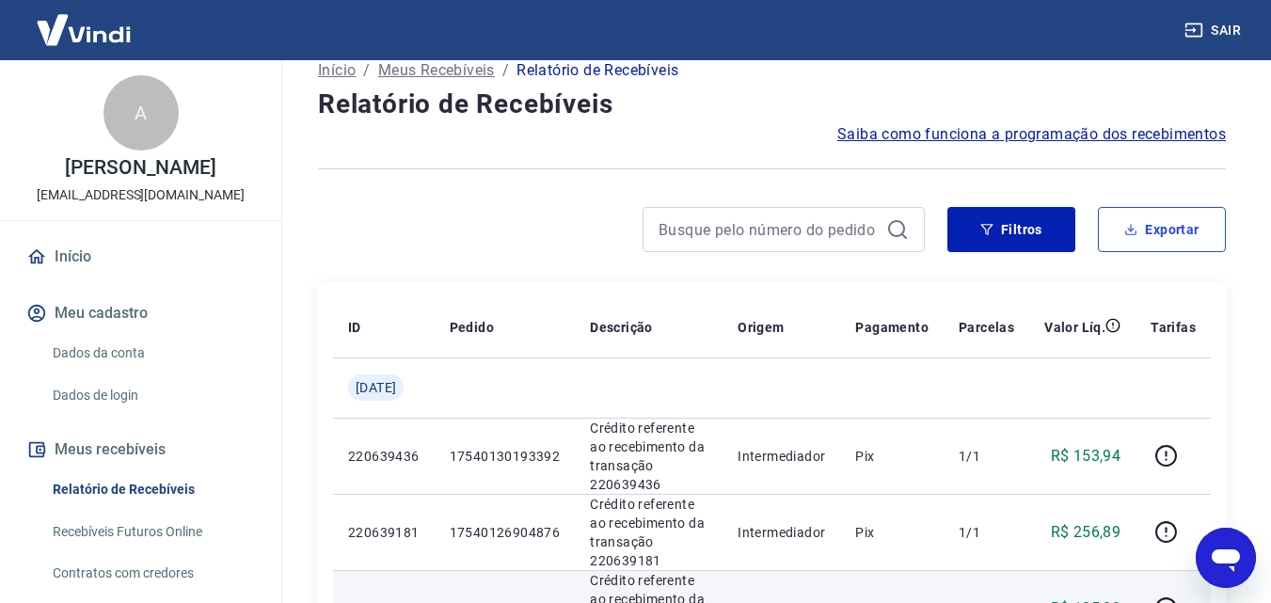
scroll to position [0, 0]
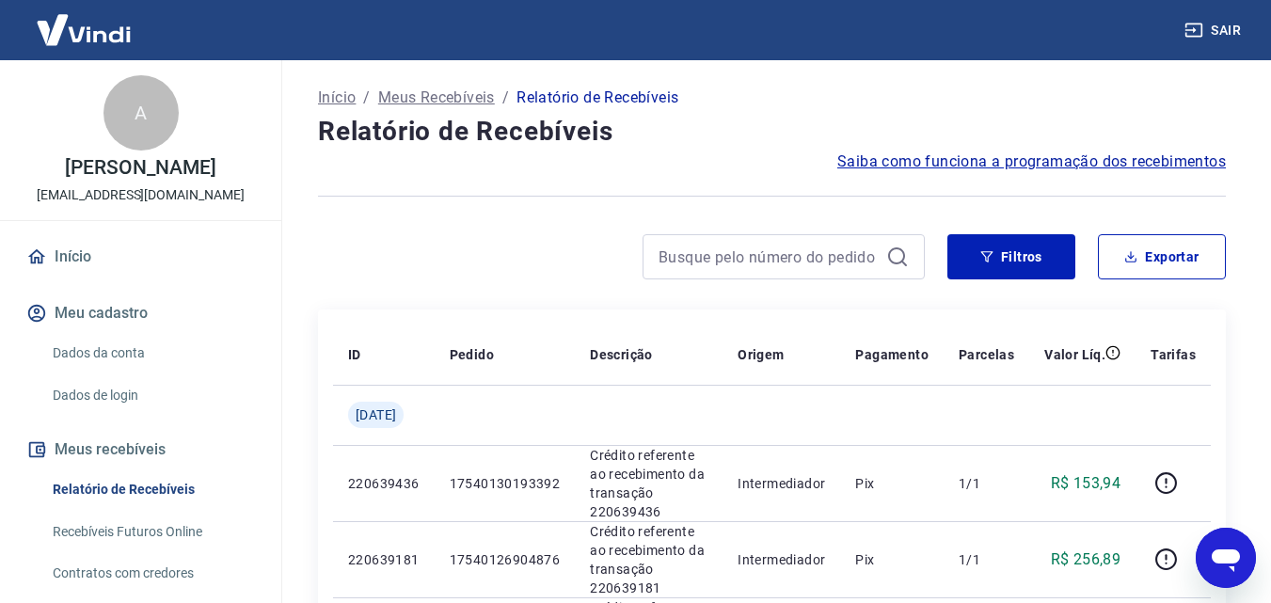
click at [1226, 559] on icon "Abrir janela de mensagens" at bounding box center [1226, 560] width 28 height 23
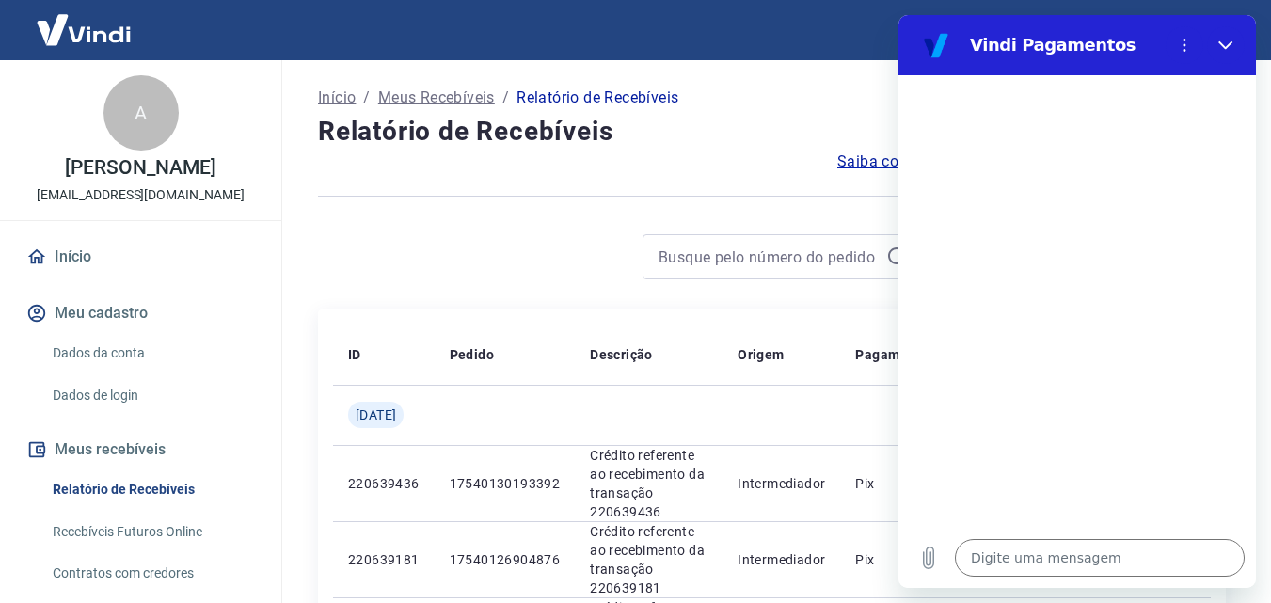
click at [187, 530] on link "Recebíveis Futuros Online" at bounding box center [152, 532] width 214 height 39
type textarea "x"
